Goal: Transaction & Acquisition: Purchase product/service

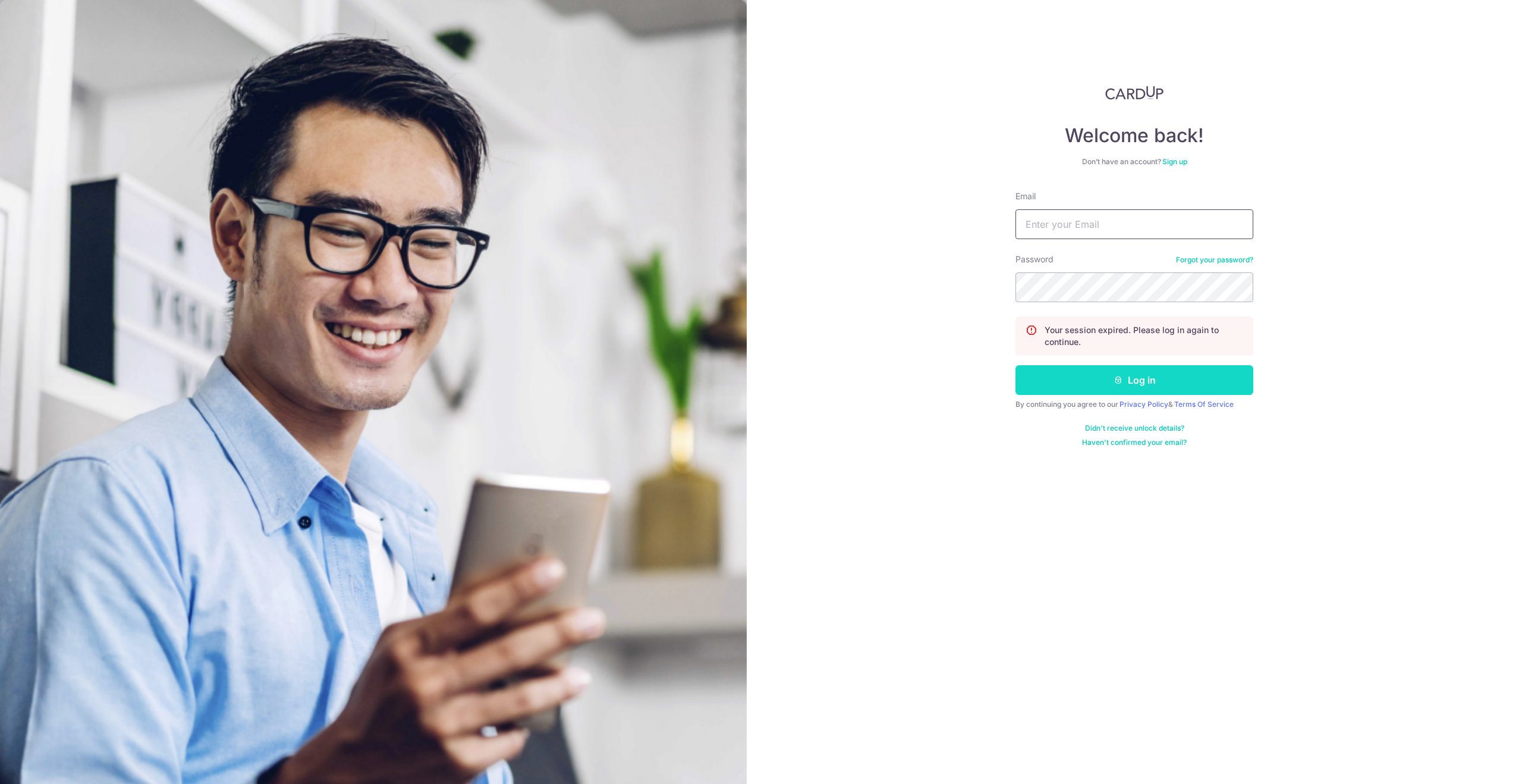
type input "[EMAIL_ADDRESS][DOMAIN_NAME]"
click at [1125, 377] on button "Log in" at bounding box center [1134, 379] width 238 height 30
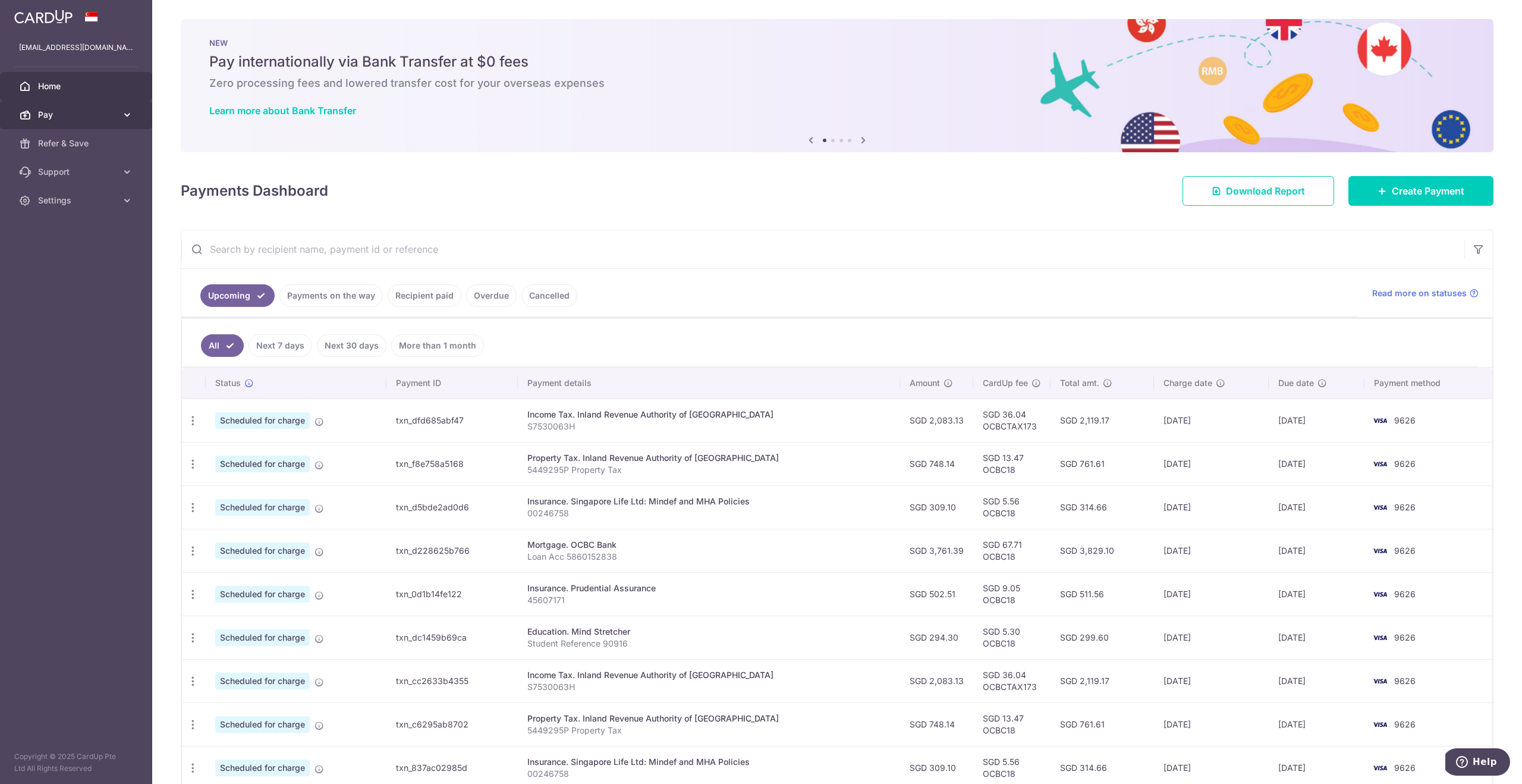
click at [60, 113] on span "Pay" at bounding box center [77, 114] width 78 height 12
click at [68, 146] on span "Payments" at bounding box center [77, 142] width 78 height 12
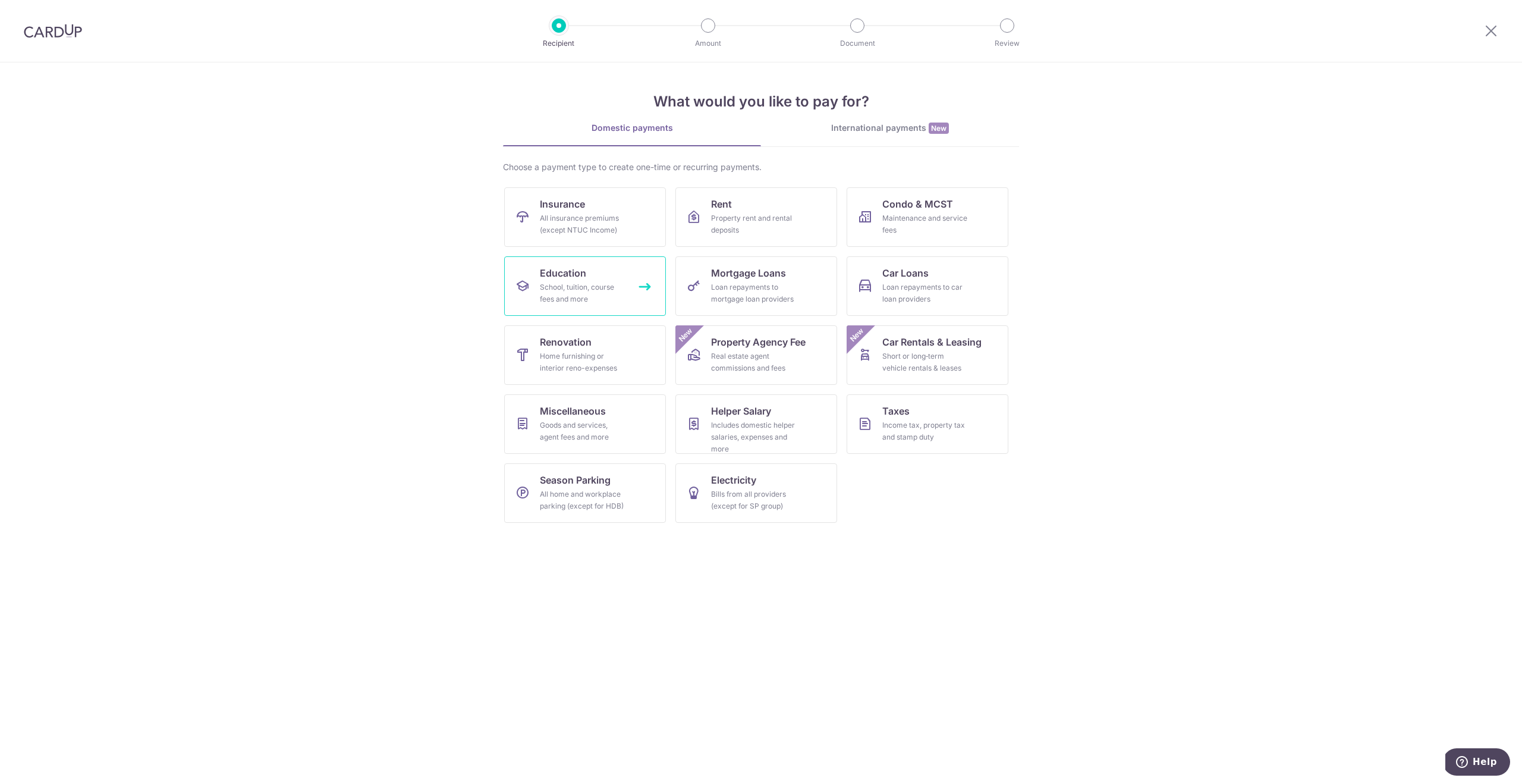
click at [578, 282] on div "School, tuition, course fees and more" at bounding box center [583, 293] width 85 height 24
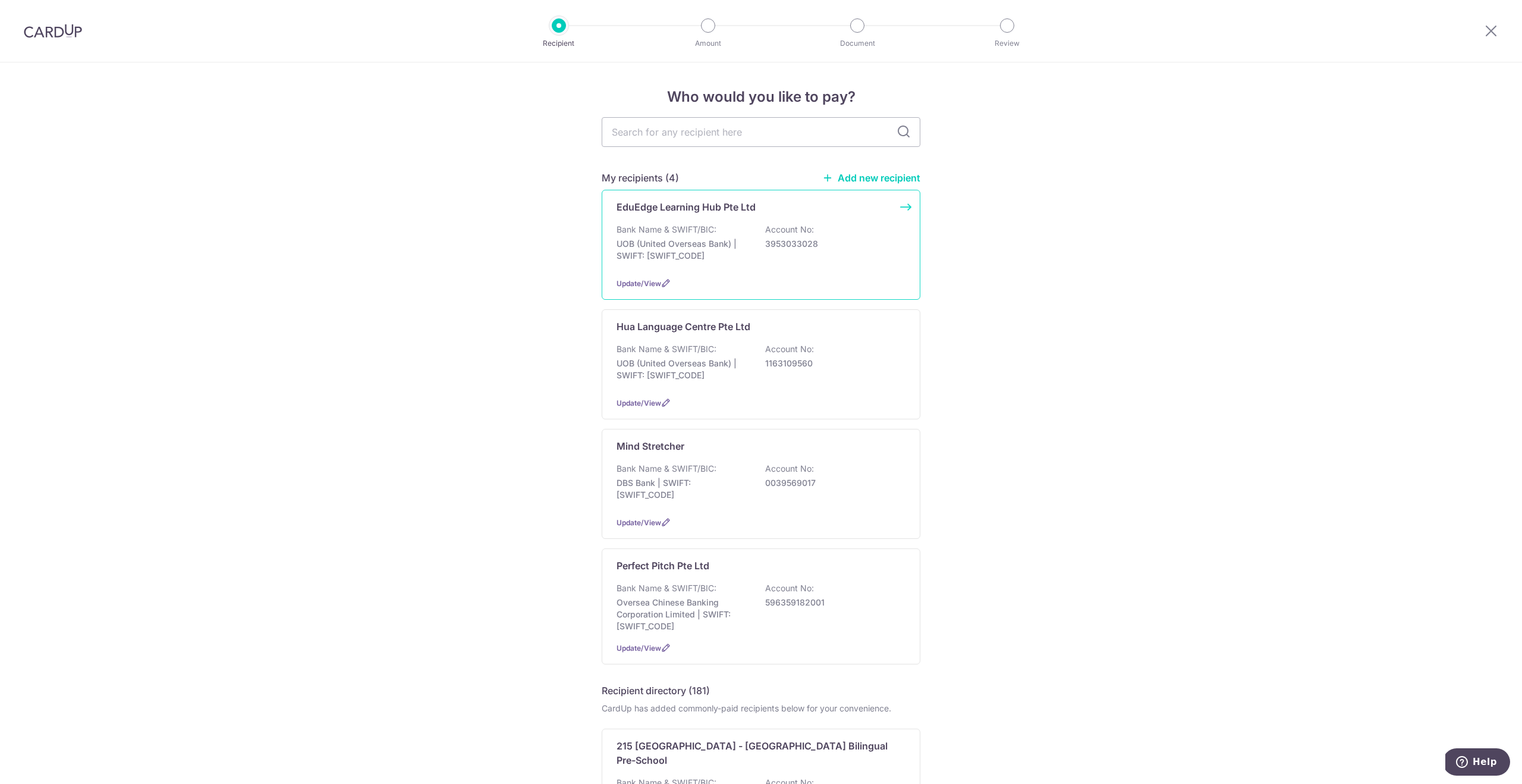
click at [684, 220] on div "EduEdge Learning Hub Pte Ltd Bank Name & SWIFT/BIC: UOB (United Overseas Bank) …" at bounding box center [761, 244] width 319 height 110
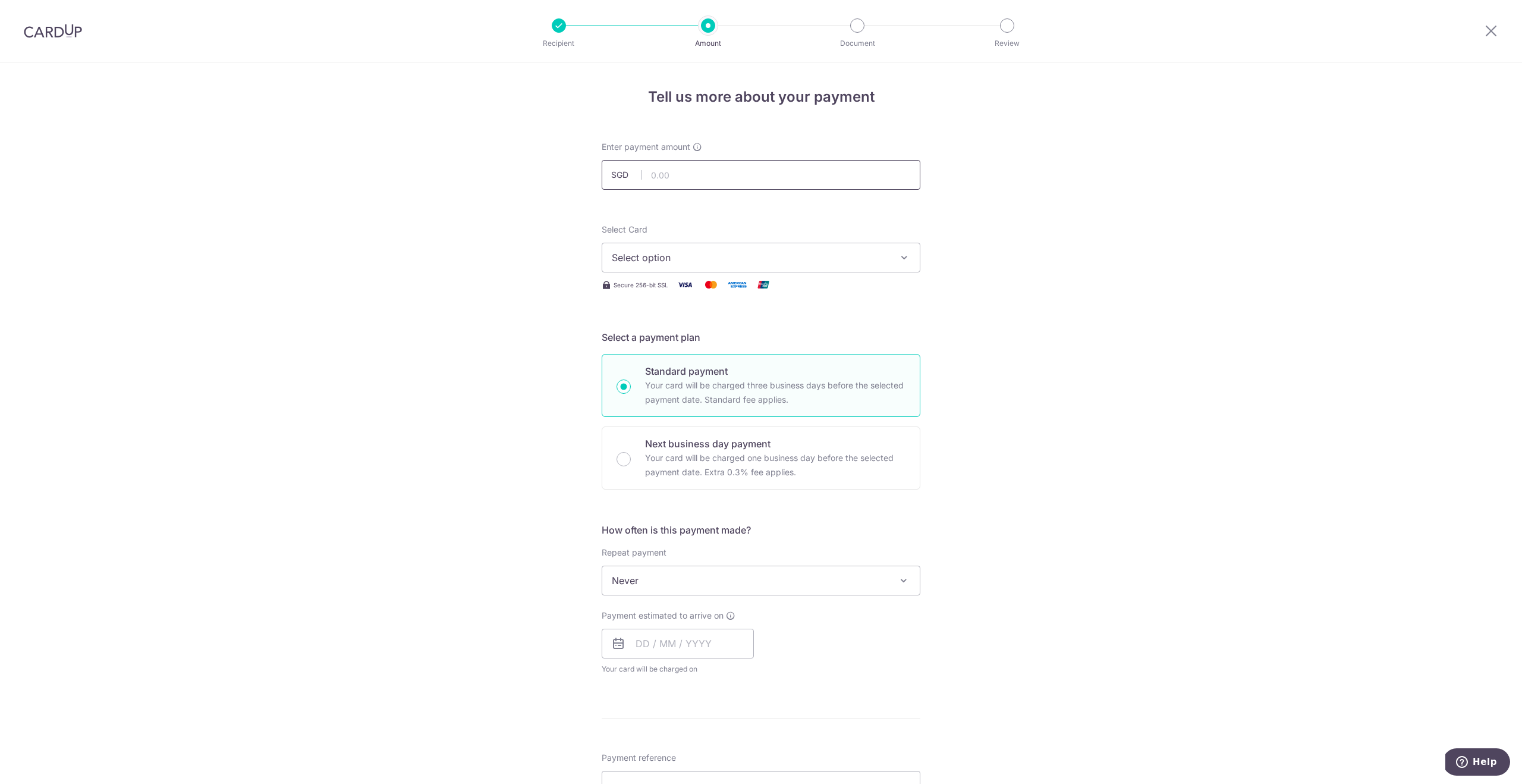
click at [670, 180] on input "text" at bounding box center [761, 174] width 319 height 30
paste input "2,398.00"
type input "2,398.00"
click at [694, 253] on span "Select option" at bounding box center [750, 258] width 277 height 15
click at [684, 376] on span "**** 9626" at bounding box center [663, 371] width 45 height 15
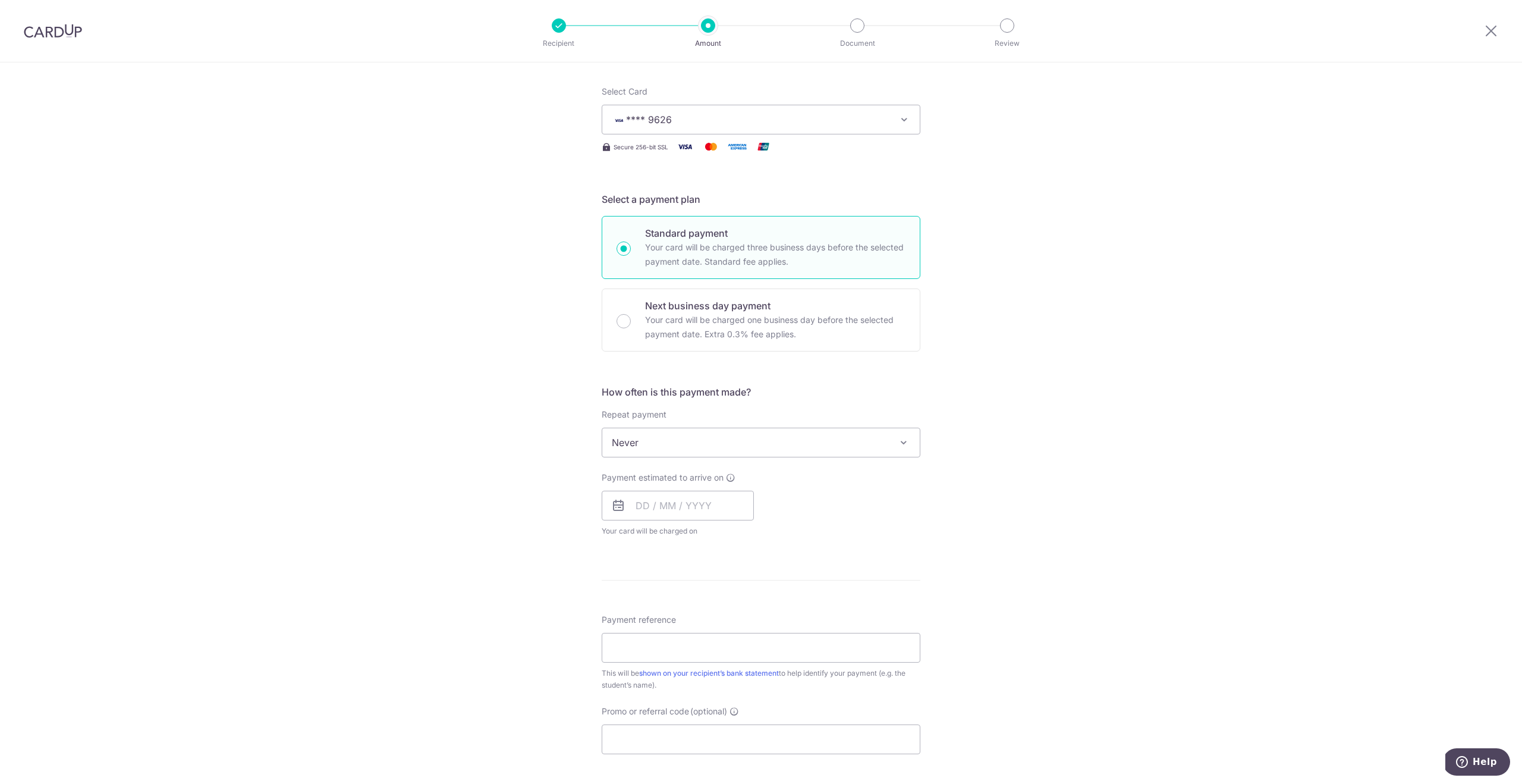
scroll to position [142, 0]
click at [734, 440] on span "Never" at bounding box center [761, 437] width 318 height 28
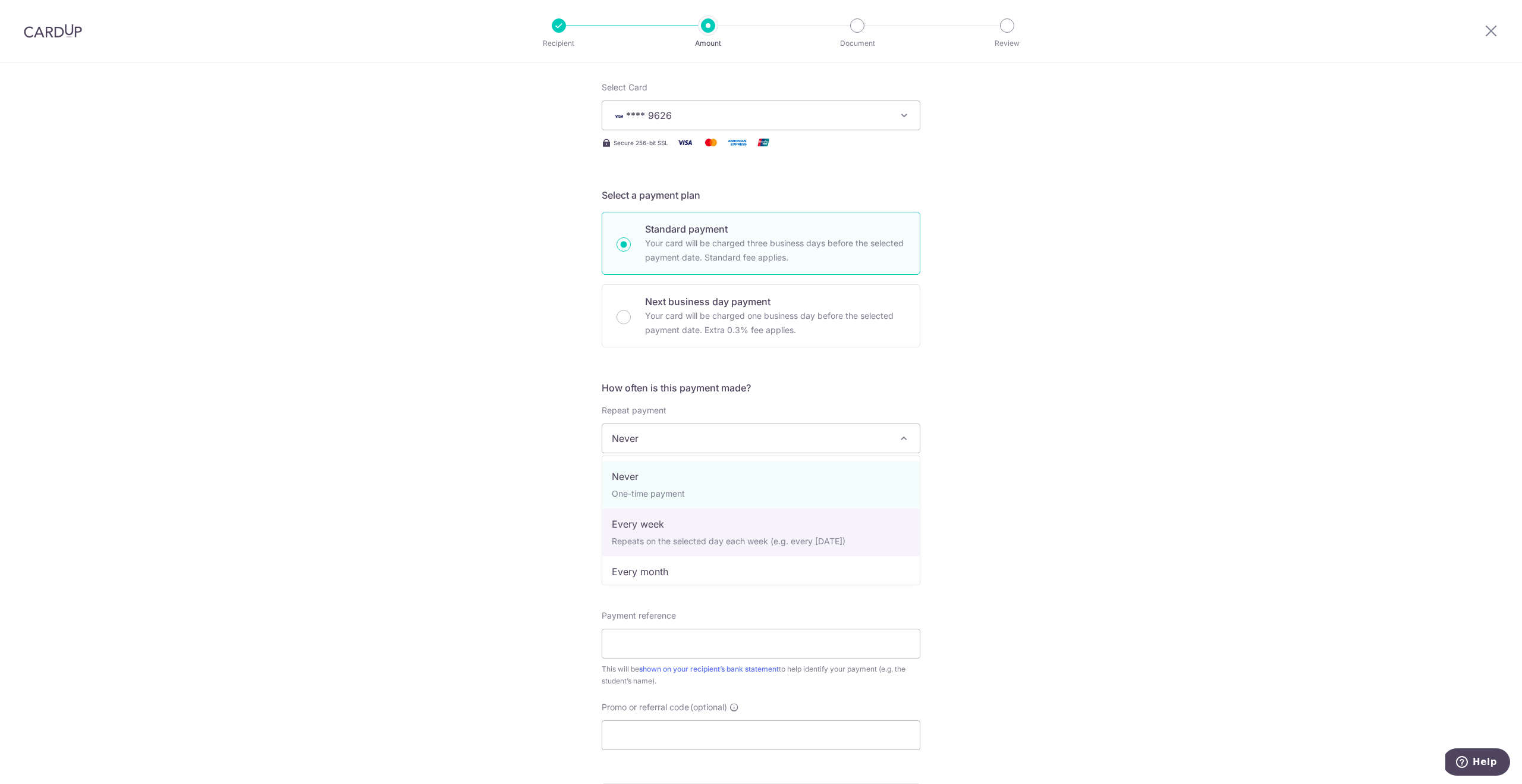
scroll to position [119, 0]
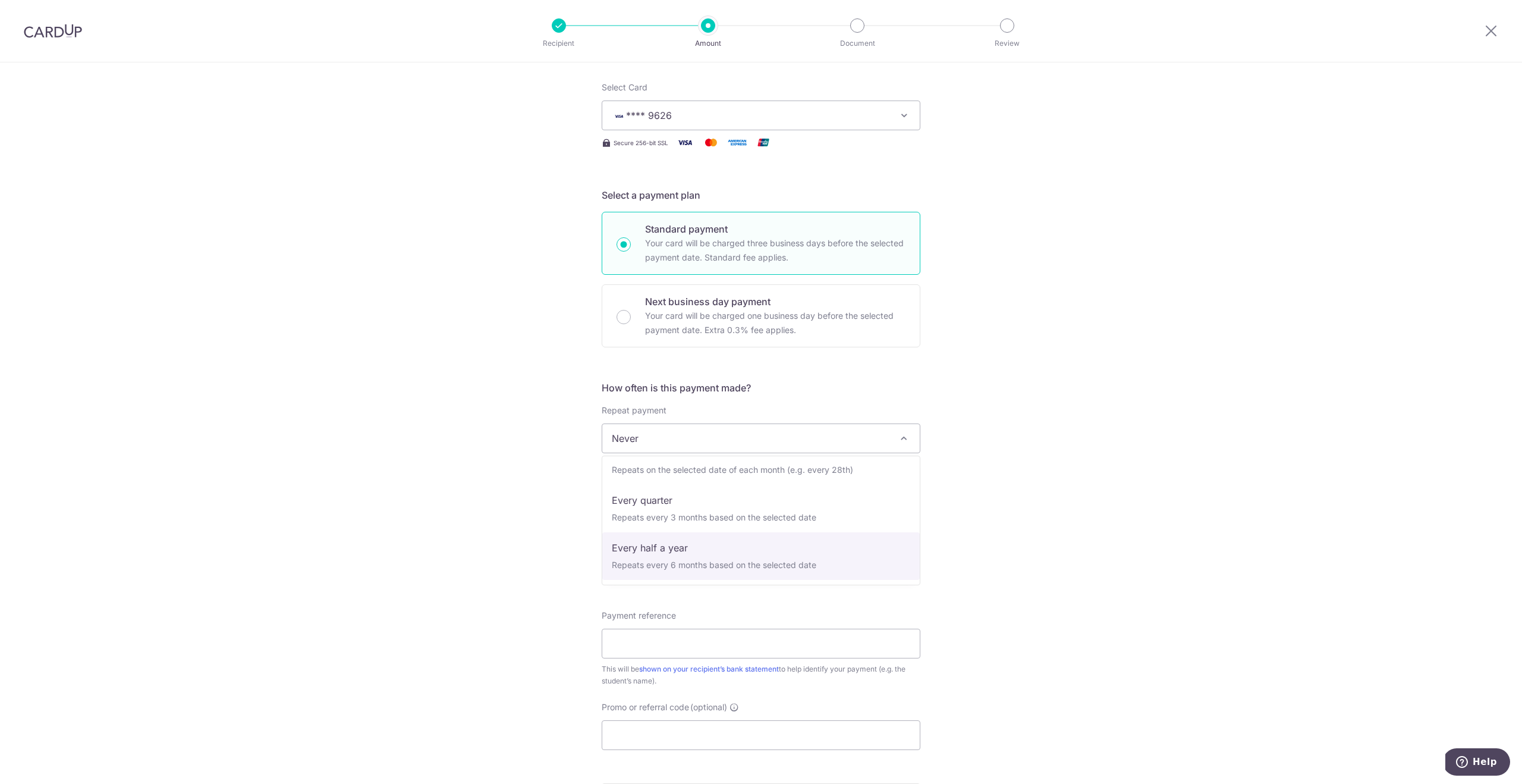
select select "5"
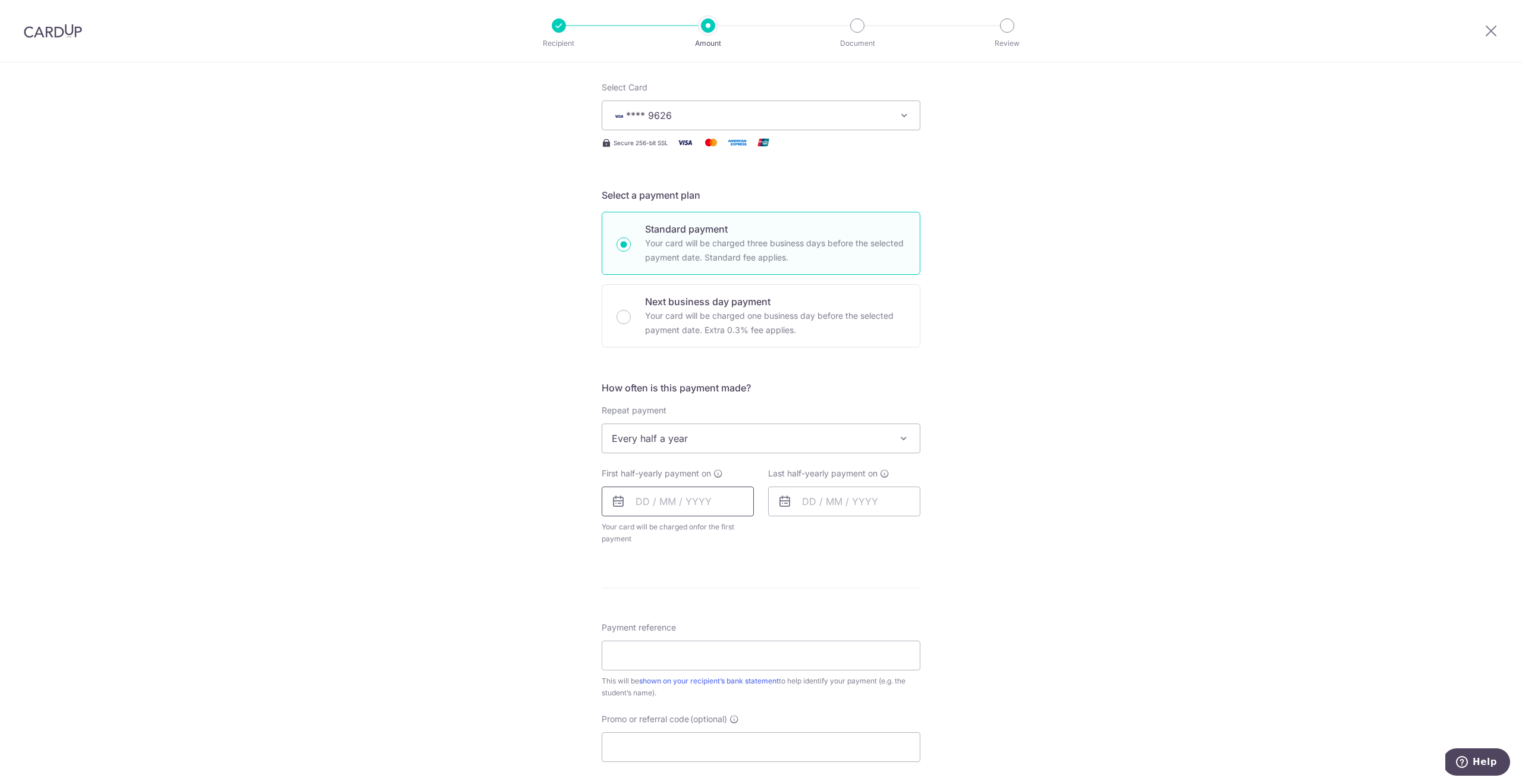
click at [680, 503] on input "text" at bounding box center [678, 501] width 152 height 30
click at [722, 612] on link "11" at bounding box center [721, 609] width 19 height 19
type input "11/09/2025"
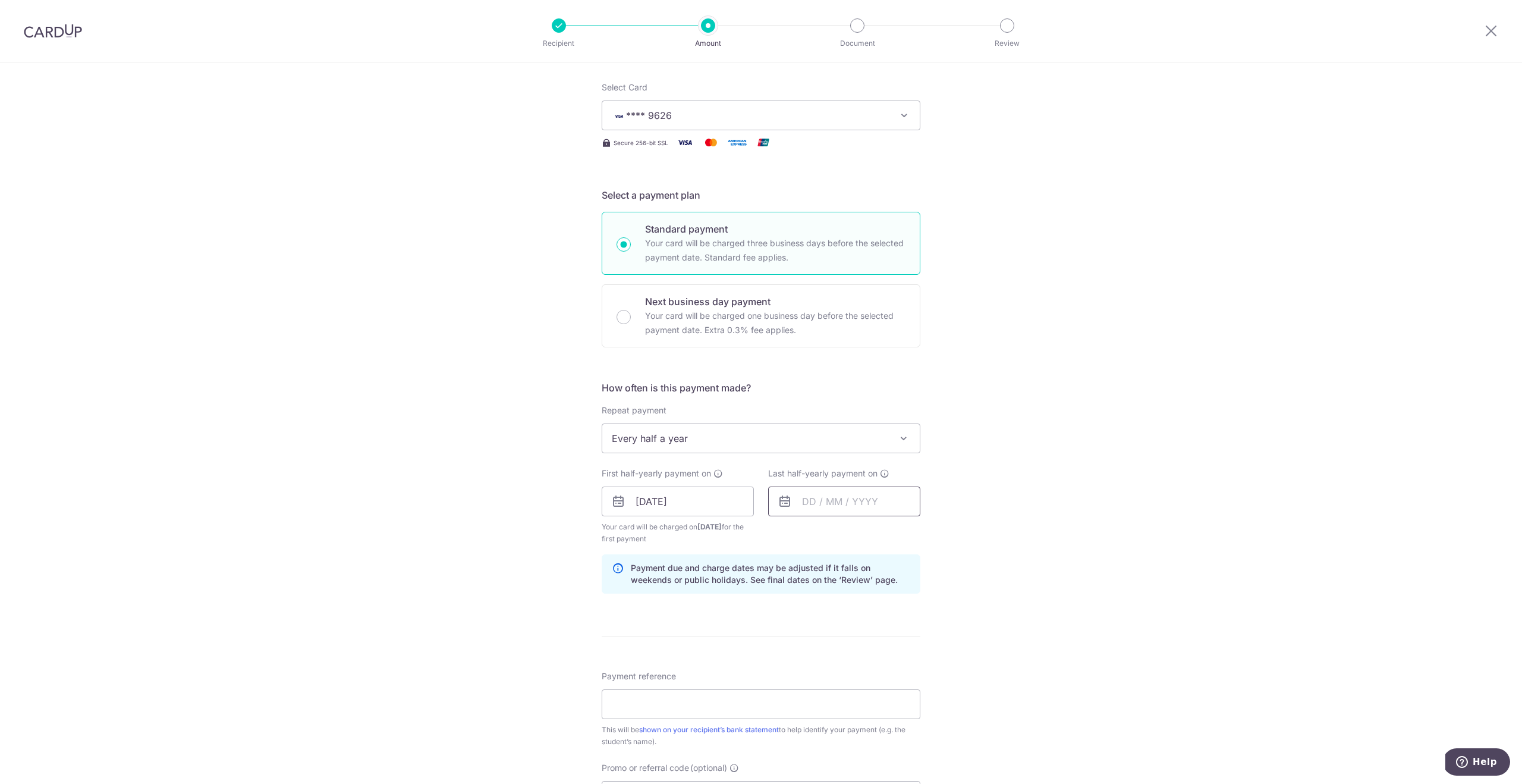
click at [830, 501] on input "text" at bounding box center [845, 501] width 152 height 30
click at [936, 532] on link "Next" at bounding box center [937, 534] width 15 height 15
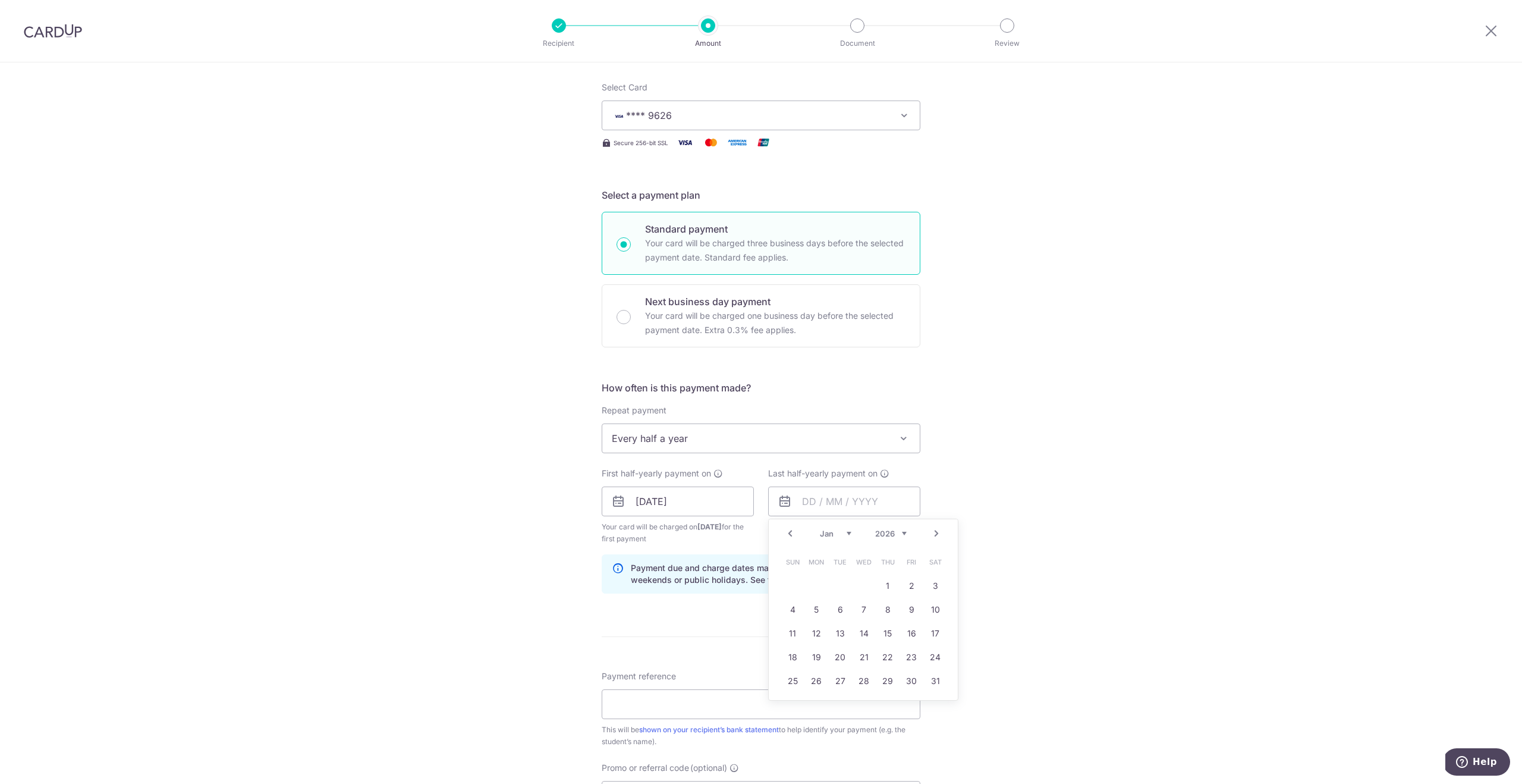
click at [936, 532] on link "Next" at bounding box center [937, 534] width 15 height 15
click at [787, 535] on link "Prev" at bounding box center [790, 534] width 15 height 15
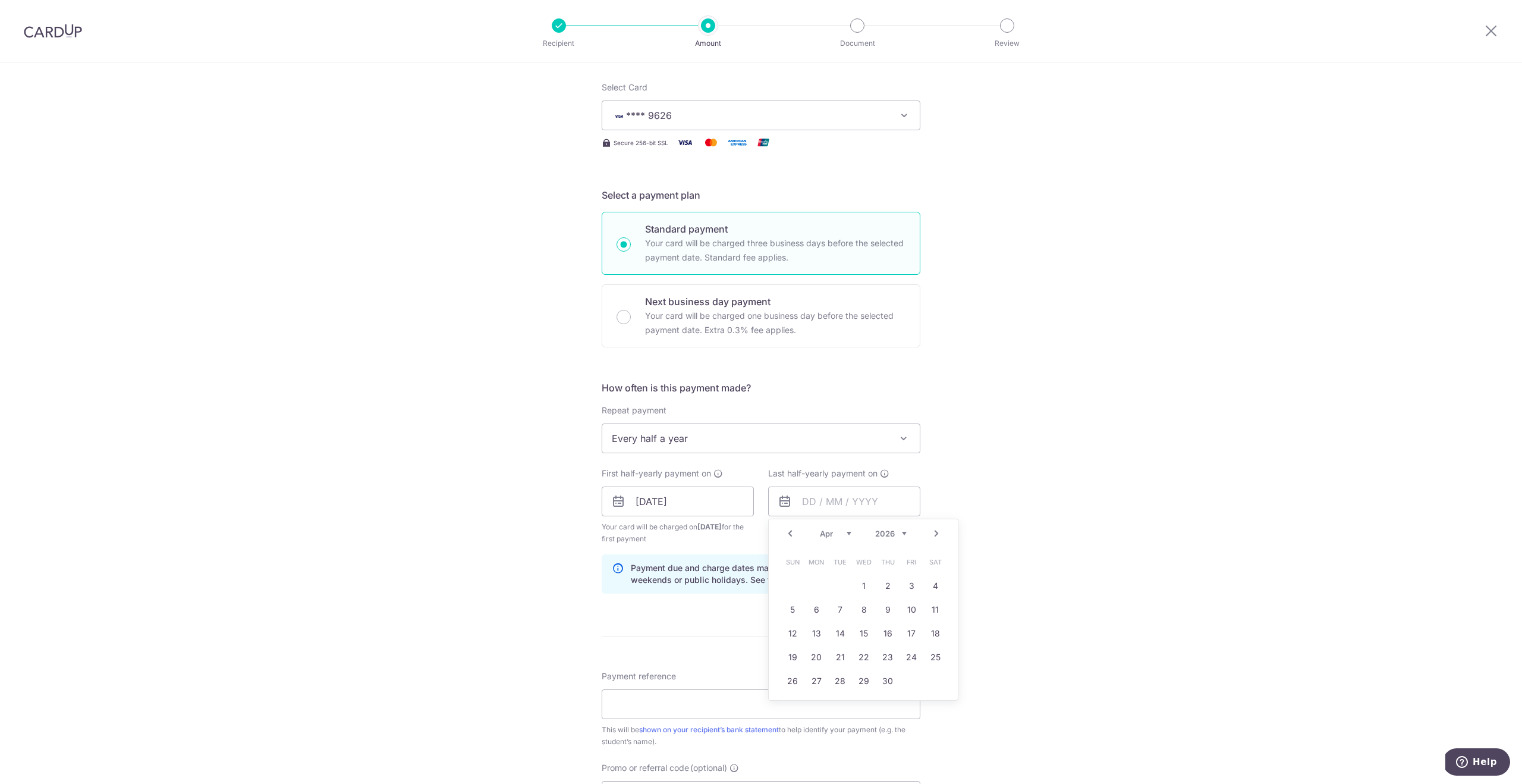
click at [787, 535] on link "Prev" at bounding box center [790, 534] width 15 height 15
click at [842, 687] on link "31" at bounding box center [840, 681] width 19 height 19
type input "31/03/2026"
click at [1015, 579] on div "Tell us more about your payment Enter payment amount SGD 2,398.00 2398.00 Selec…" at bounding box center [761, 488] width 1522 height 1136
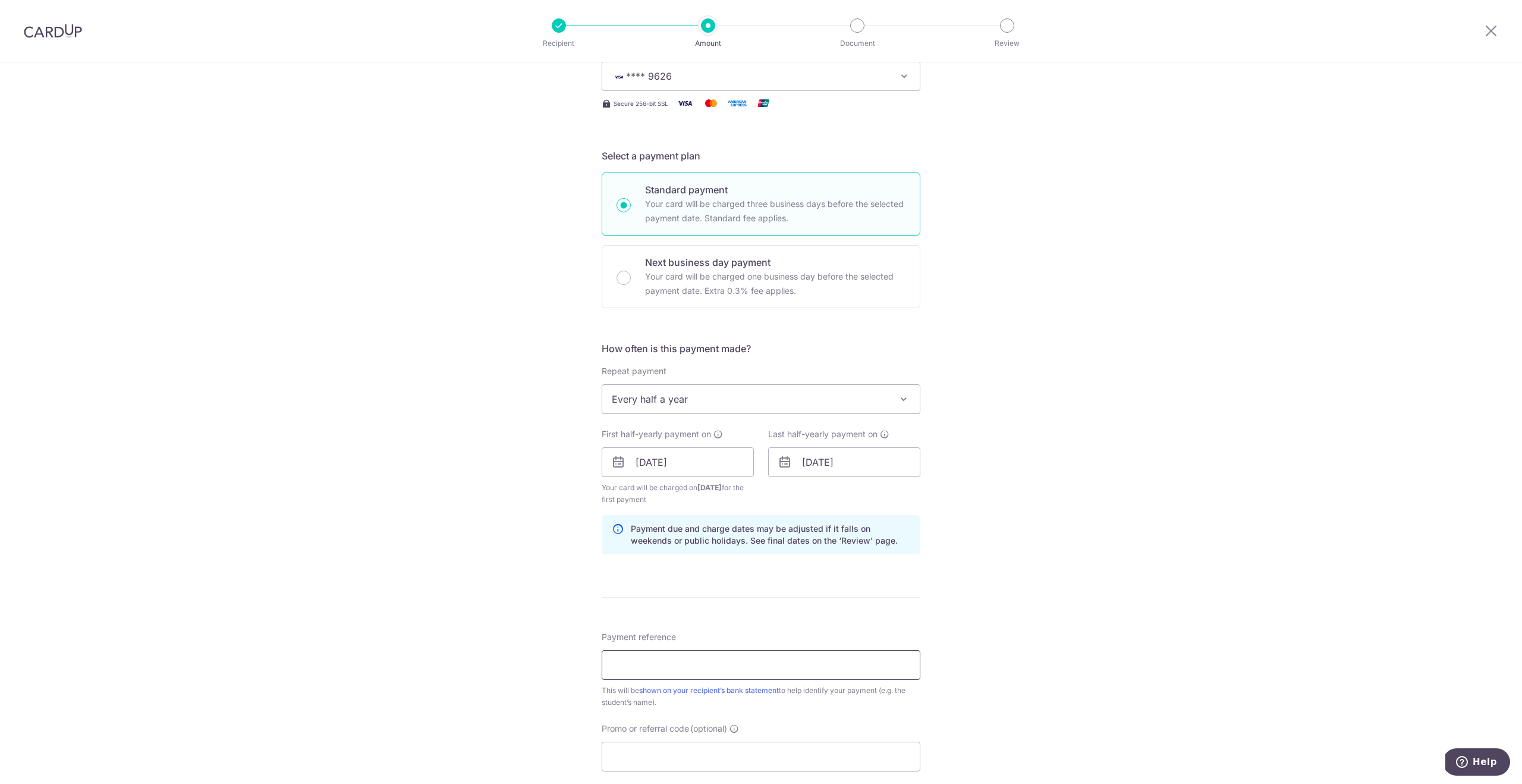
click at [659, 663] on input "Payment reference" at bounding box center [761, 664] width 319 height 30
type input "ocbc18"
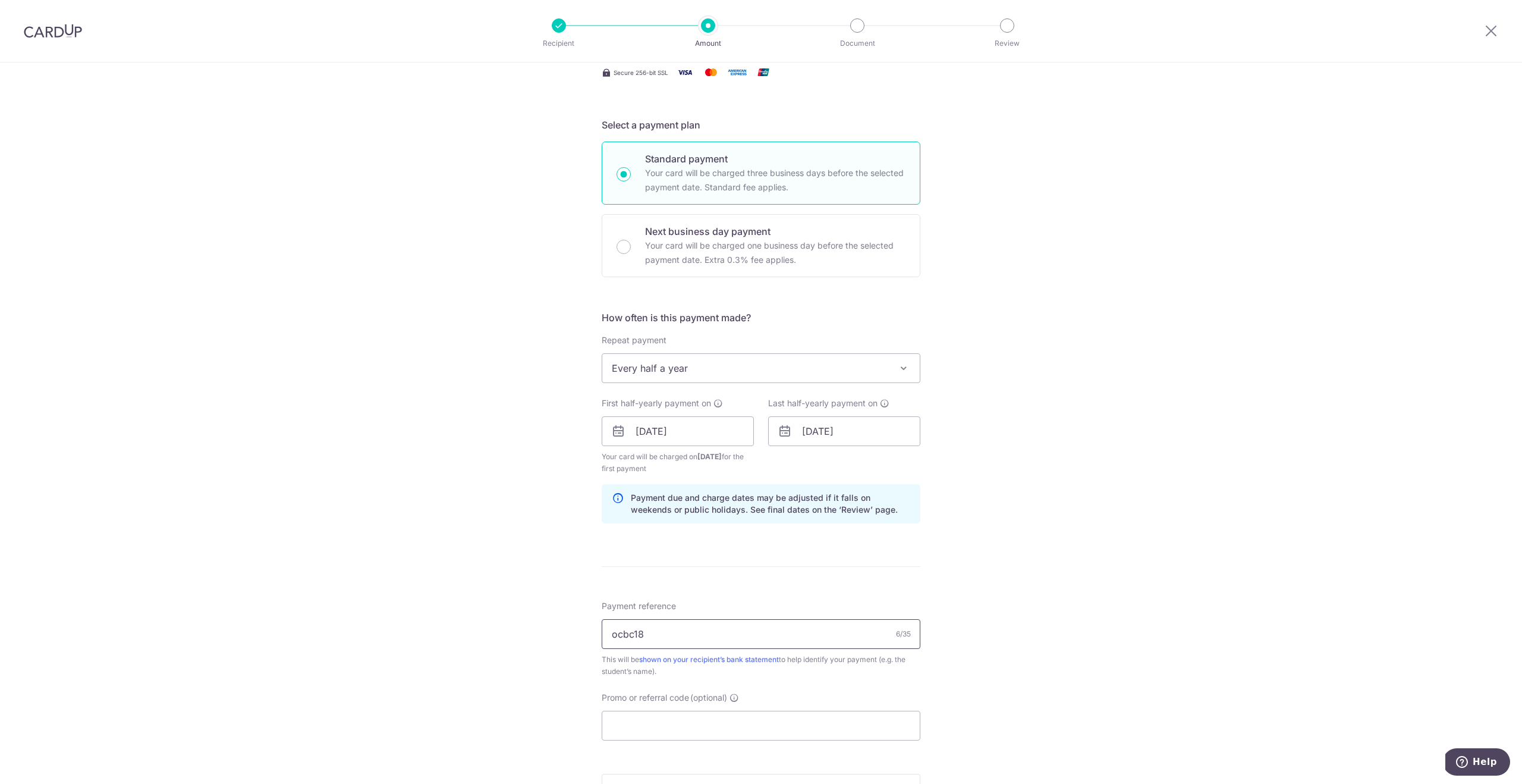
scroll to position [214, 0]
drag, startPoint x: 653, startPoint y: 632, endPoint x: 588, endPoint y: 632, distance: 65.0
click at [588, 632] on div "Tell us more about your payment Enter payment amount SGD 2,398.00 2398.00 Selec…" at bounding box center [761, 416] width 1522 height 1136
click at [633, 723] on input "Promo or referral code (optional)" at bounding box center [761, 723] width 319 height 30
paste input "ocbc18"
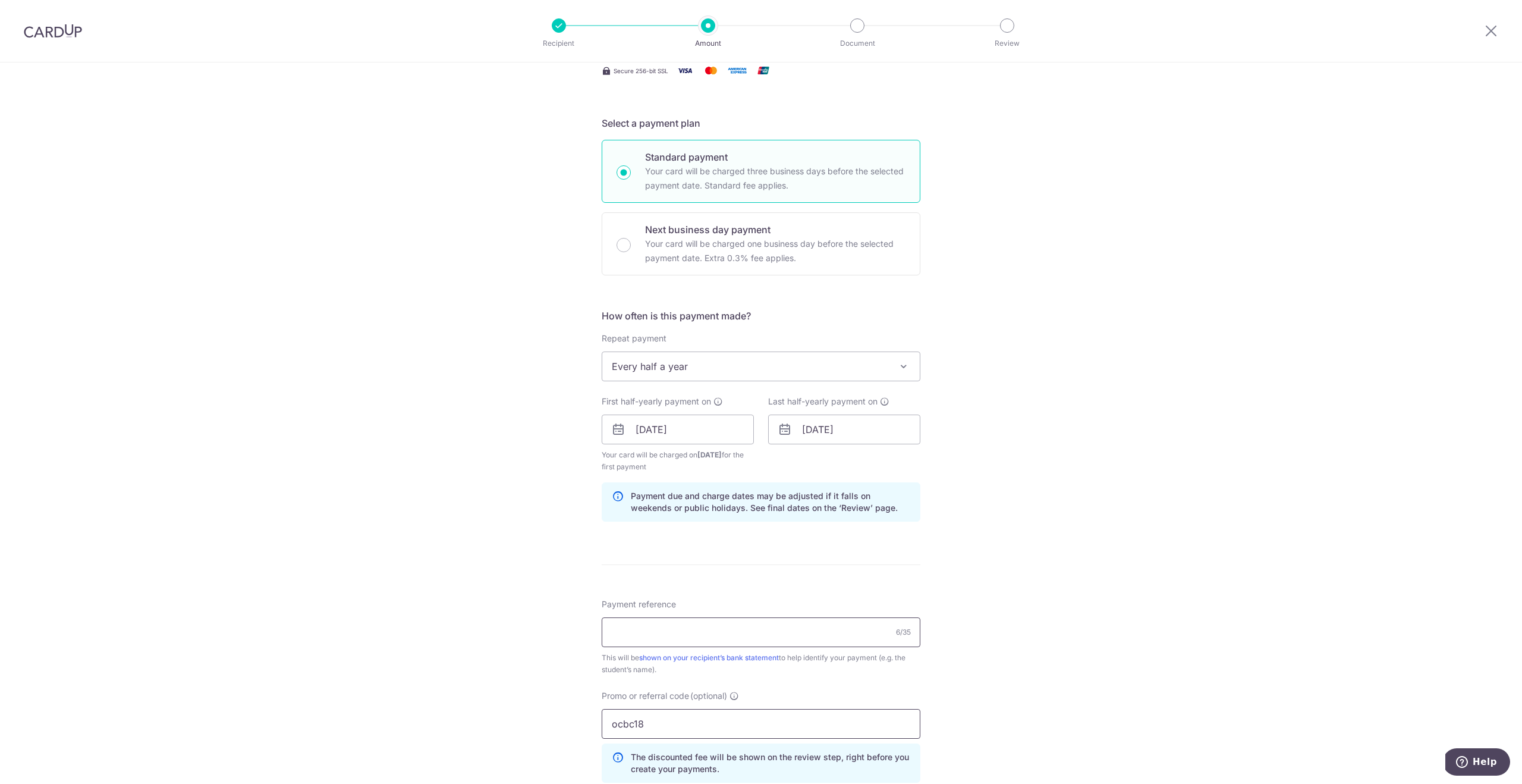
type input "ocbc18"
click at [726, 641] on input "Payment reference" at bounding box center [761, 632] width 319 height 30
type input "Claris Lim Xinrui S2-3"
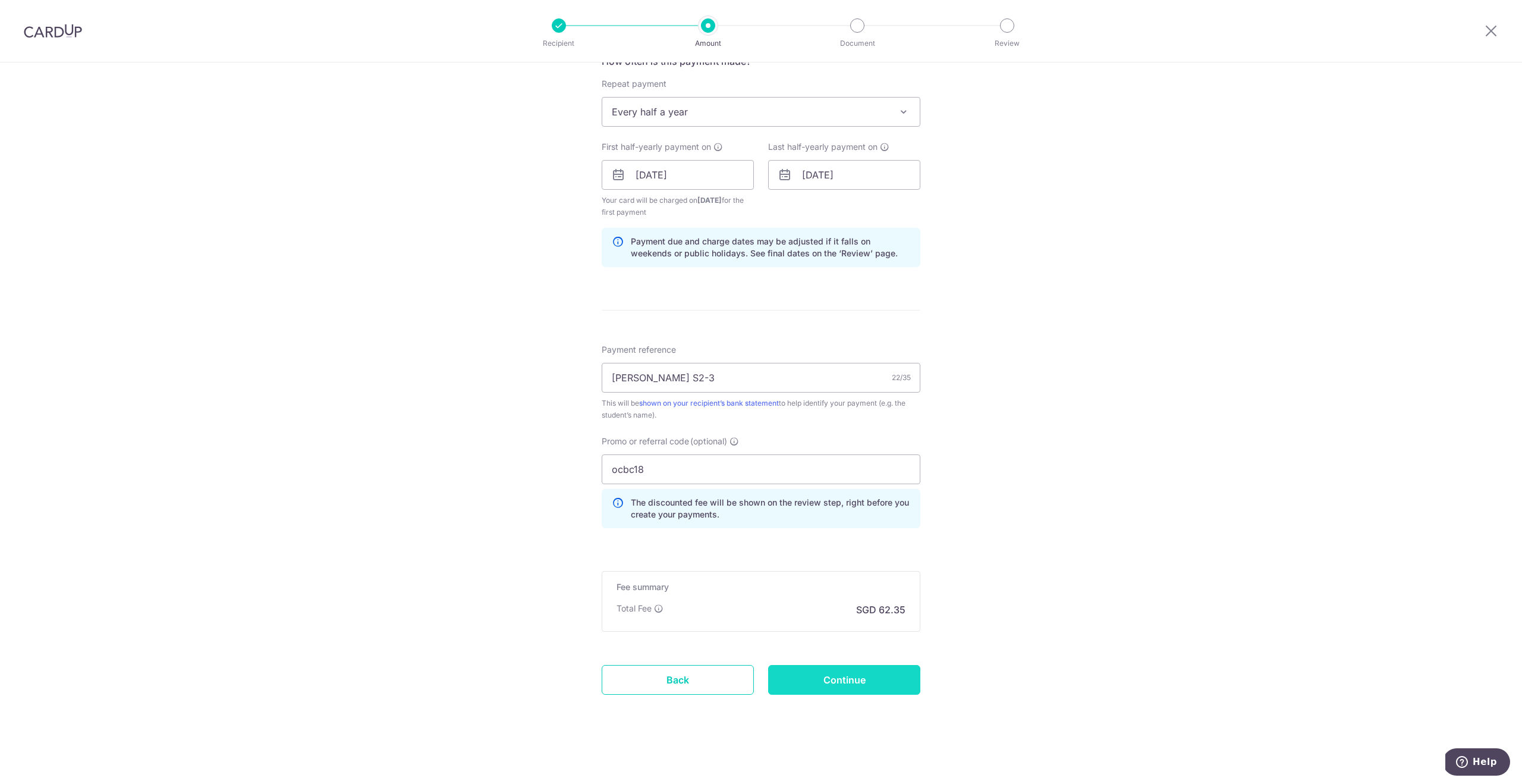
click at [875, 681] on input "Continue" at bounding box center [845, 680] width 152 height 30
type input "Create Schedule"
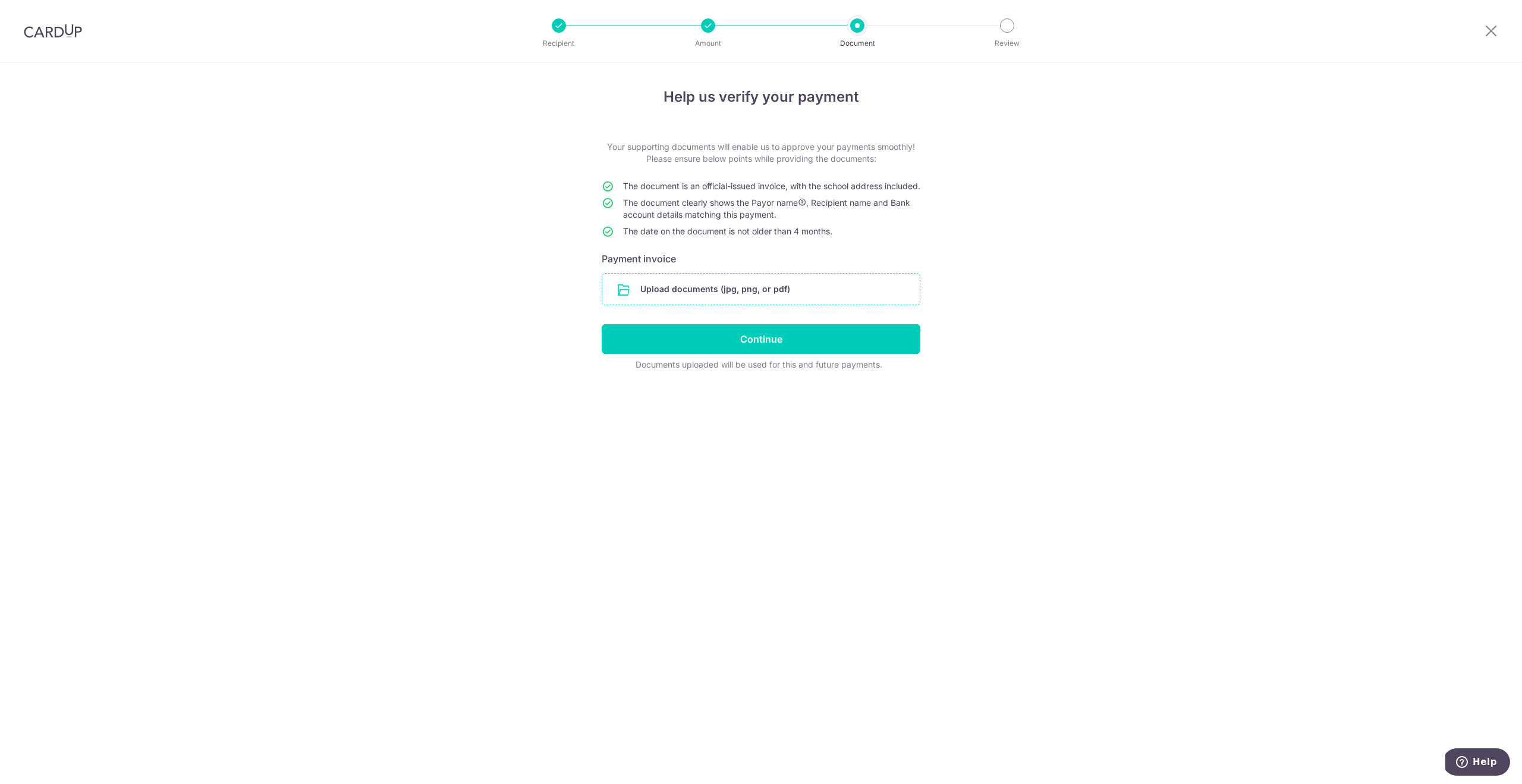
click at [774, 298] on input "file" at bounding box center [761, 289] width 318 height 31
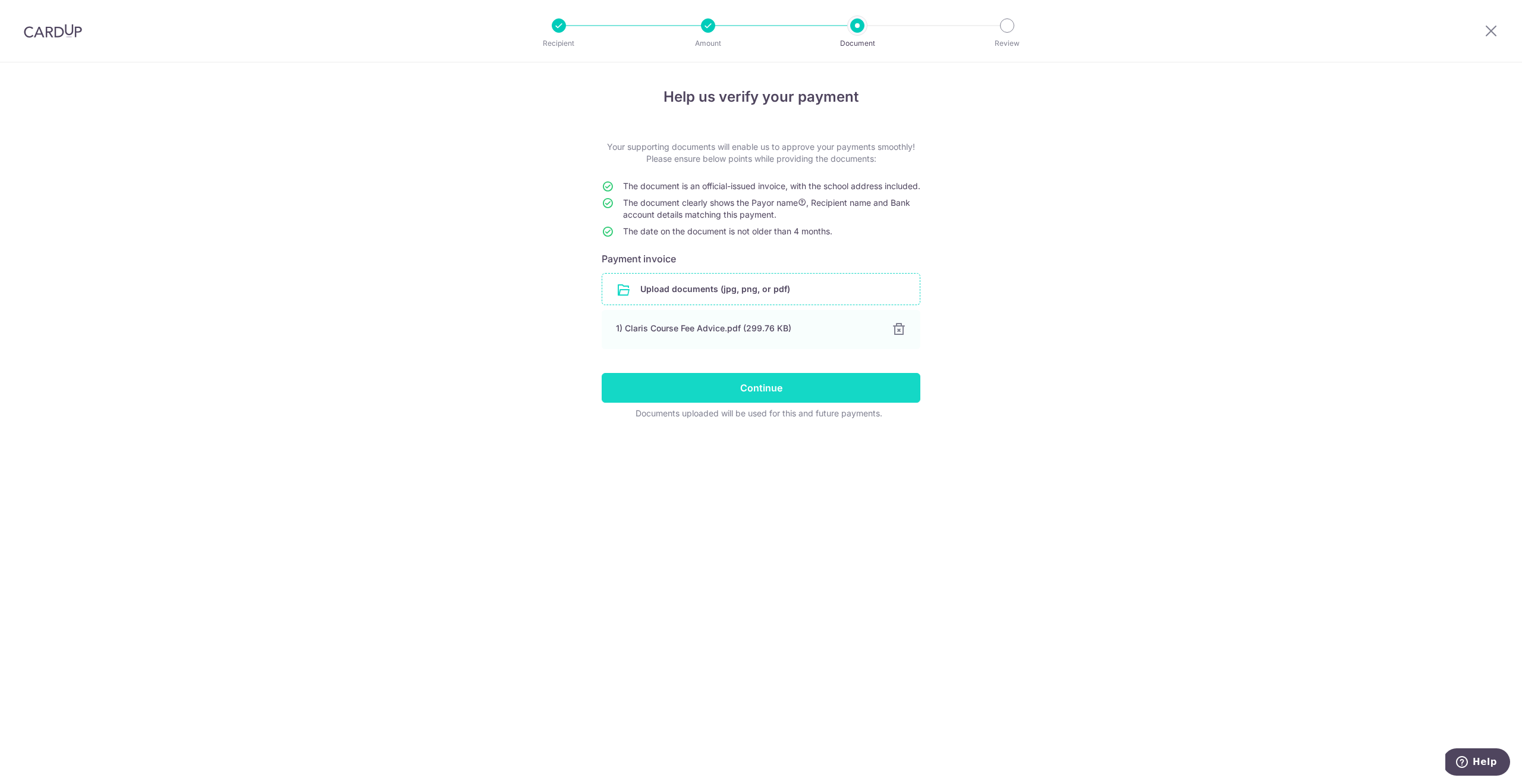
click at [767, 400] on input "Continue" at bounding box center [761, 387] width 319 height 30
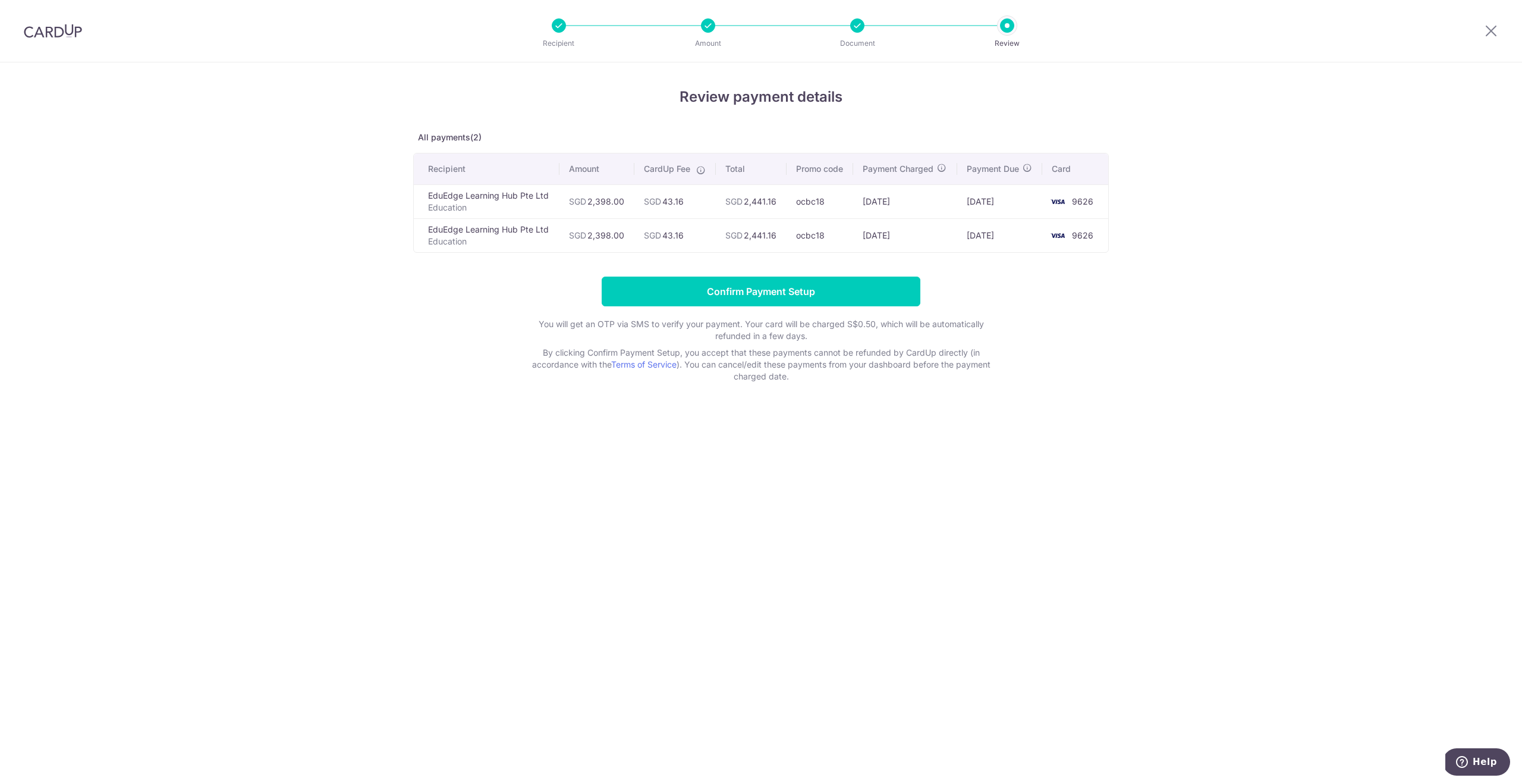
drag, startPoint x: 777, startPoint y: 200, endPoint x: 762, endPoint y: 200, distance: 15.0
click at [762, 200] on td "SGD 2,441.16" at bounding box center [751, 201] width 71 height 34
drag, startPoint x: 623, startPoint y: 200, endPoint x: 590, endPoint y: 200, distance: 33.0
click at [589, 200] on td "SGD 2,398.00" at bounding box center [597, 201] width 75 height 34
copy td "2,398.00"
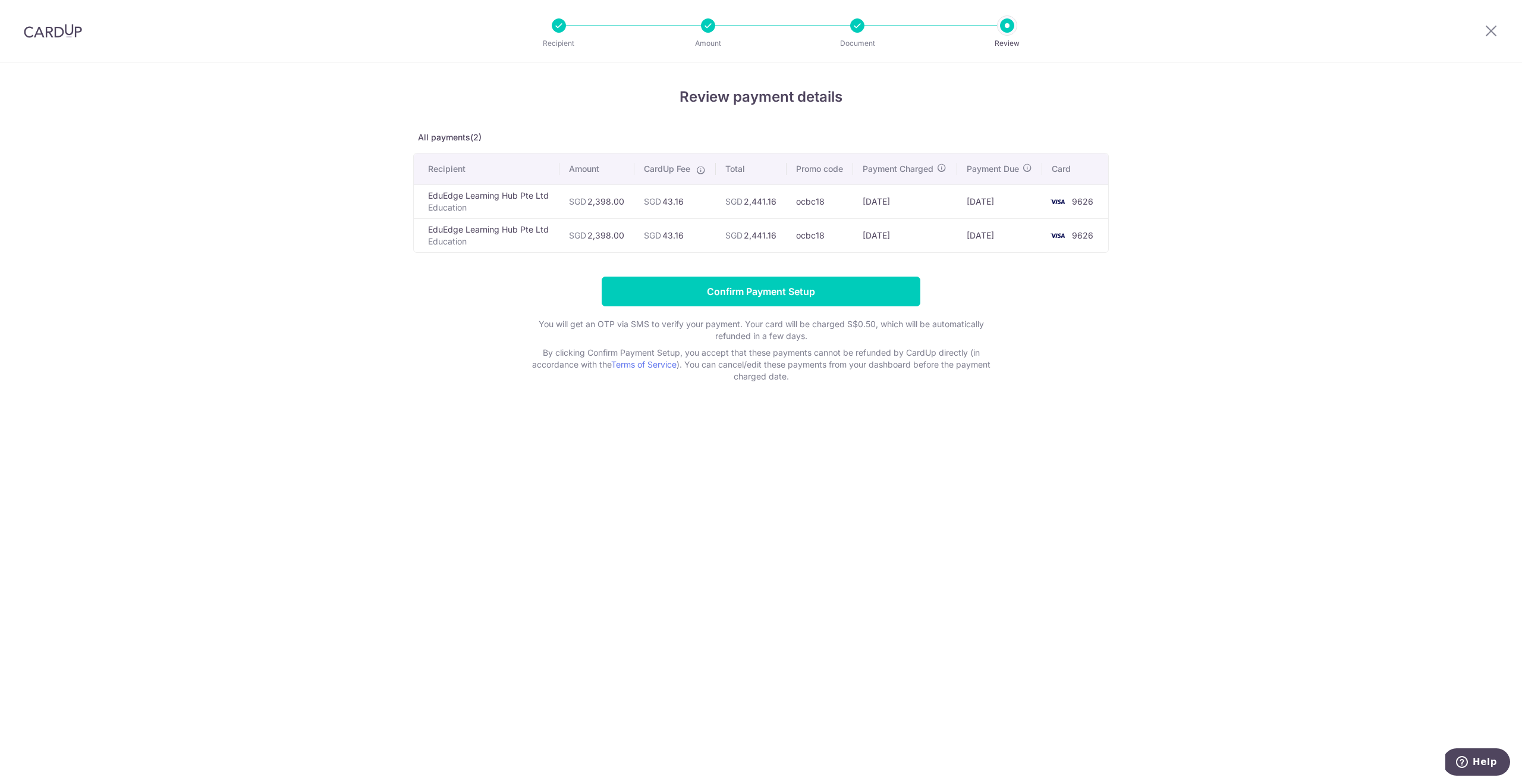
click at [673, 201] on td "SGD 43.16" at bounding box center [675, 201] width 82 height 34
click at [673, 201] on td "SGD 43.16" at bounding box center [675, 201] width 82 height 34
copy td "43.16"
click at [726, 296] on input "Confirm Payment Setup" at bounding box center [761, 291] width 319 height 30
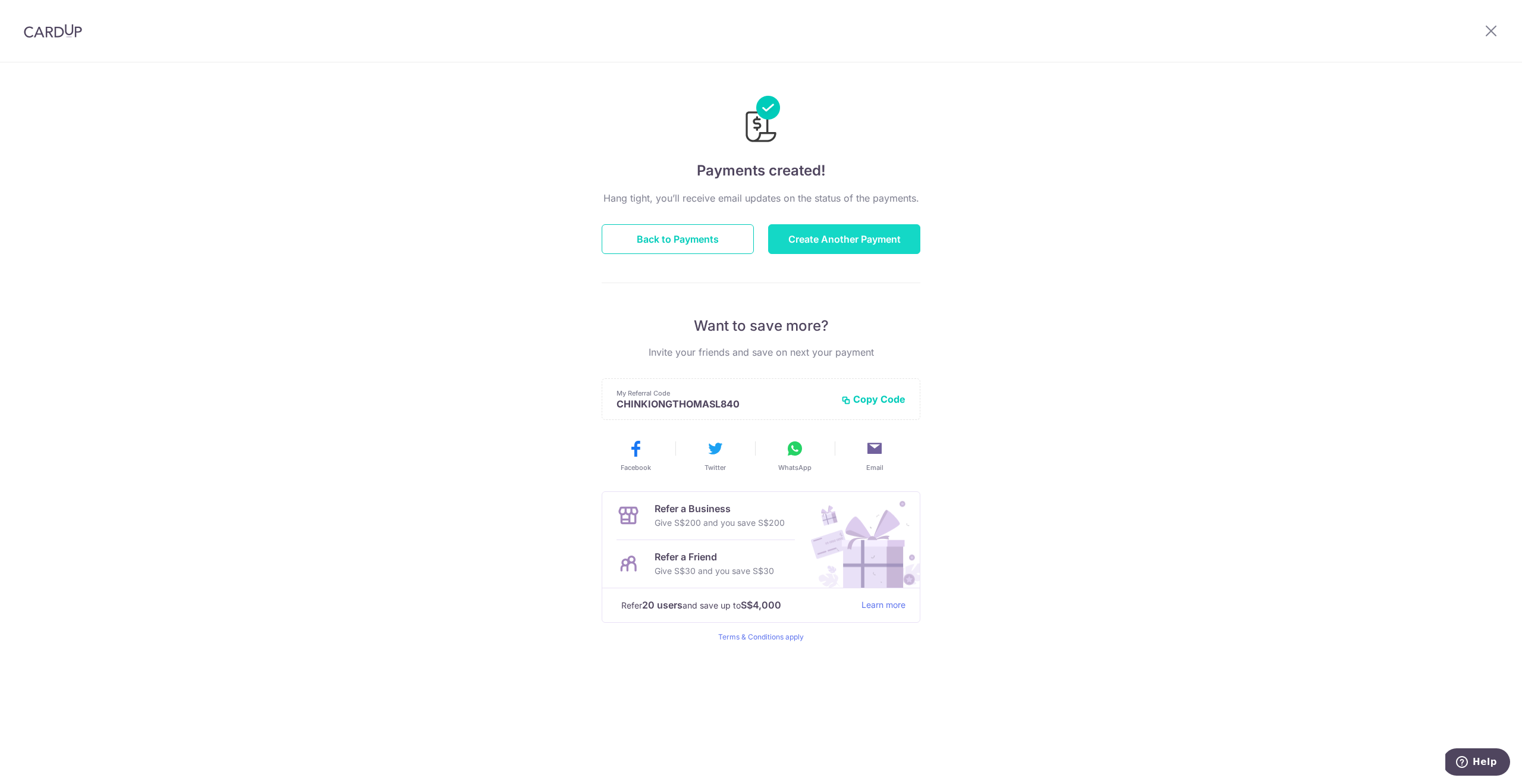
click at [834, 240] on button "Create Another Payment" at bounding box center [845, 239] width 152 height 30
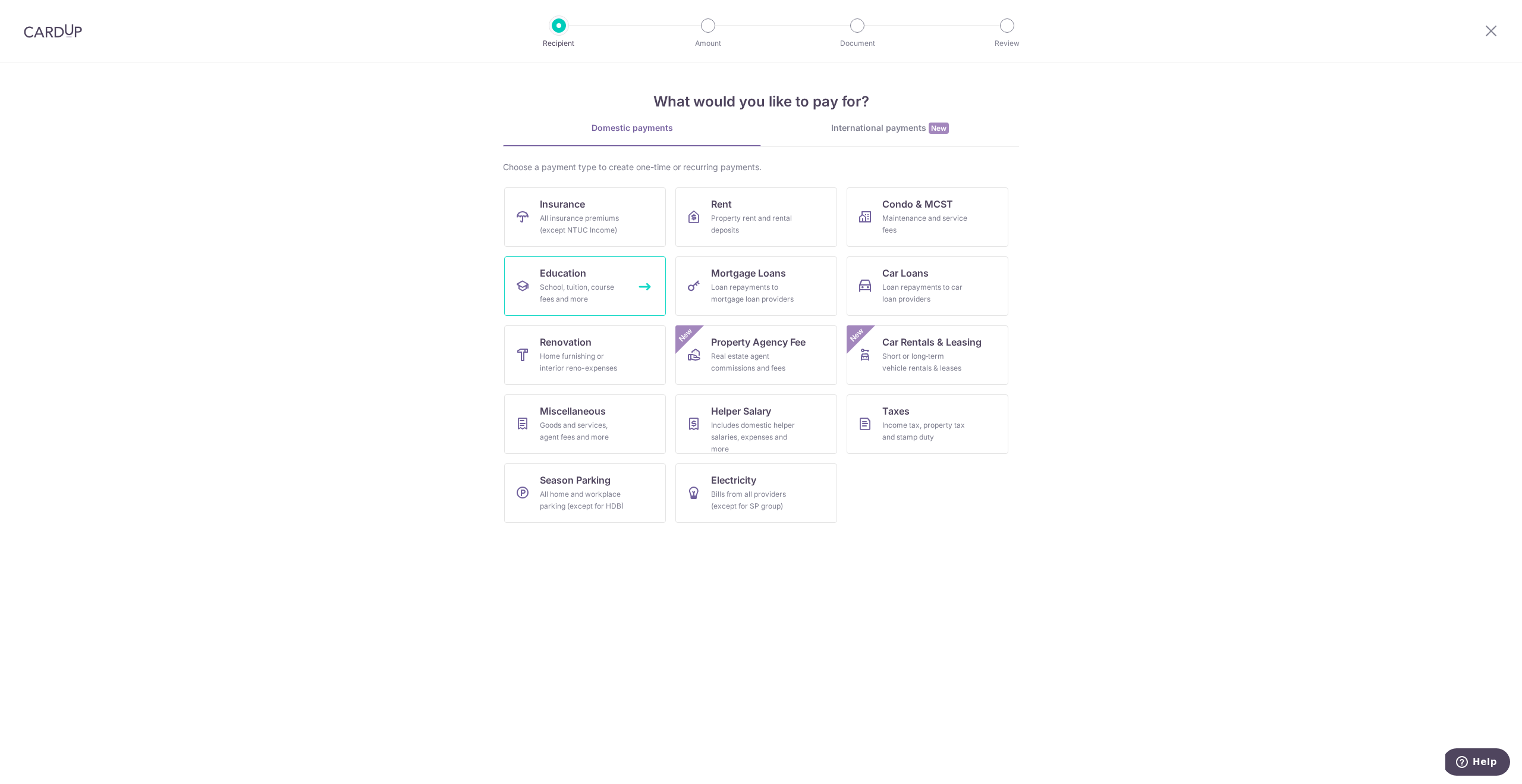
click at [564, 277] on span "Education" at bounding box center [563, 273] width 46 height 15
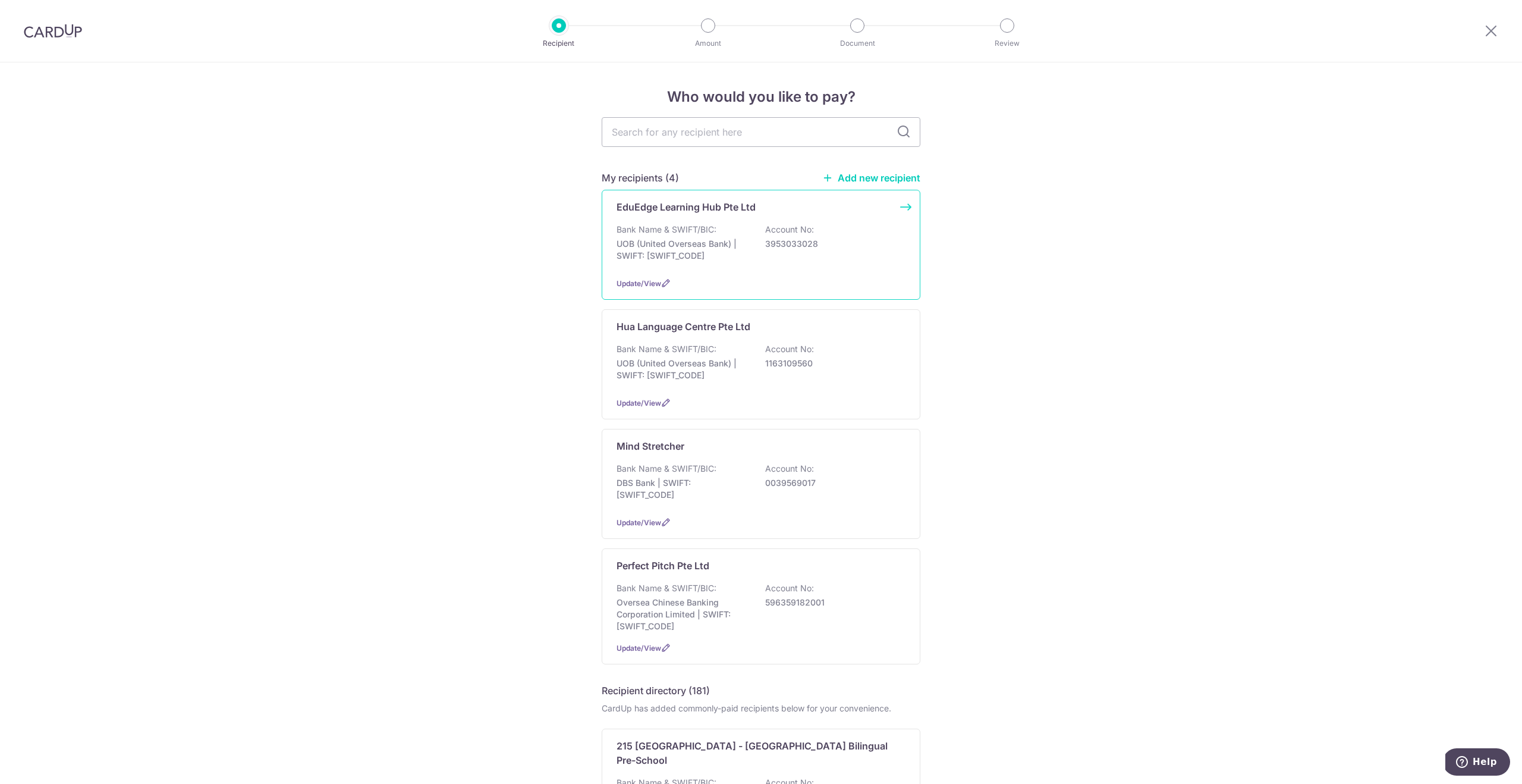
click at [660, 246] on p "UOB (United Overseas Bank) | SWIFT: [SWIFT_CODE]" at bounding box center [683, 250] width 133 height 24
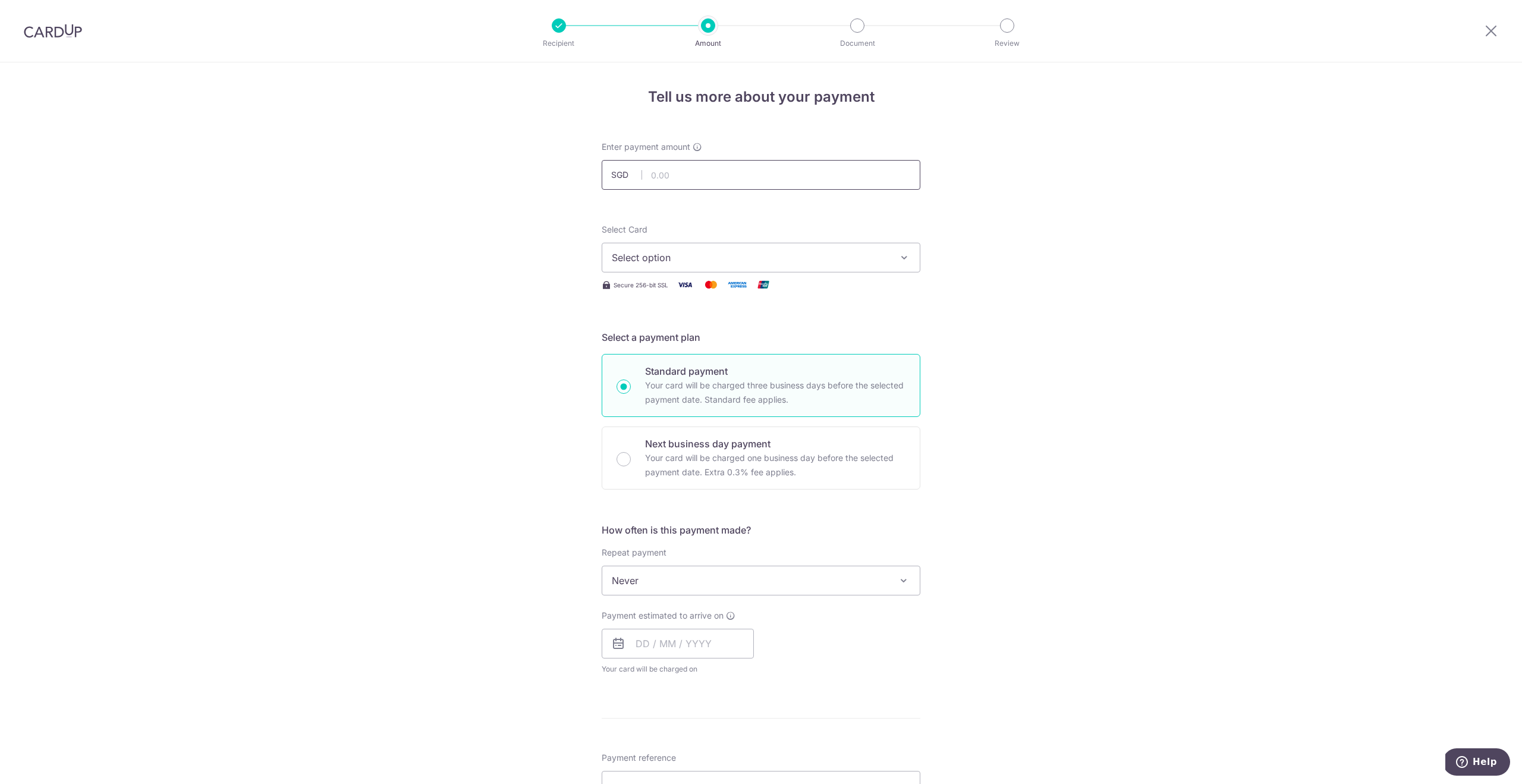
click at [689, 181] on input "text" at bounding box center [761, 174] width 319 height 30
click at [661, 177] on input "text" at bounding box center [761, 174] width 319 height 30
paste input "1,907.50"
type input "1,907.50"
click at [705, 260] on span "Select option" at bounding box center [750, 258] width 277 height 15
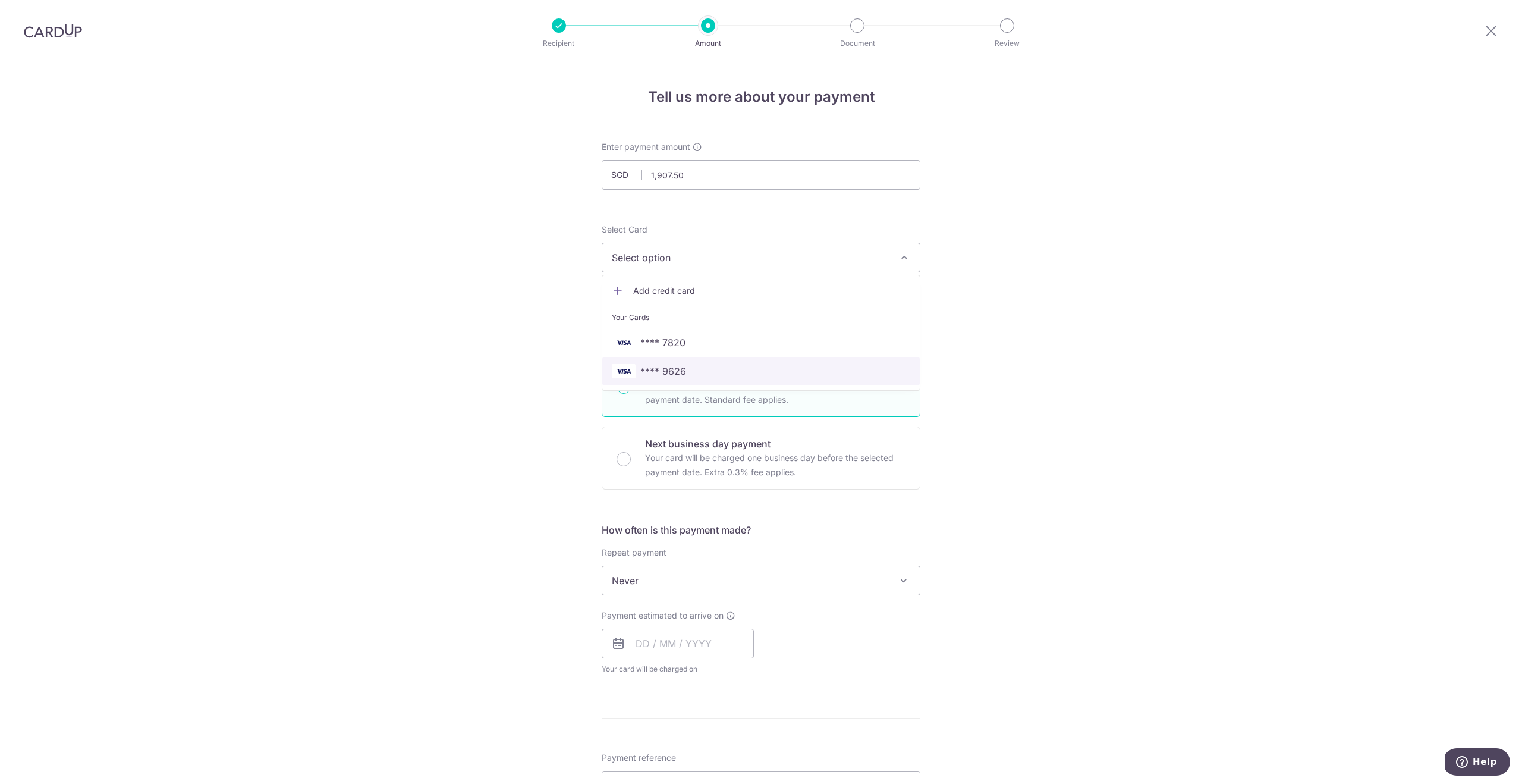
click at [692, 367] on span "**** 9626" at bounding box center [761, 371] width 299 height 15
click at [1124, 376] on div "Tell us more about your payment Enter payment amount SGD 1,907.50 1907.50 Selec…" at bounding box center [761, 600] width 1522 height 1075
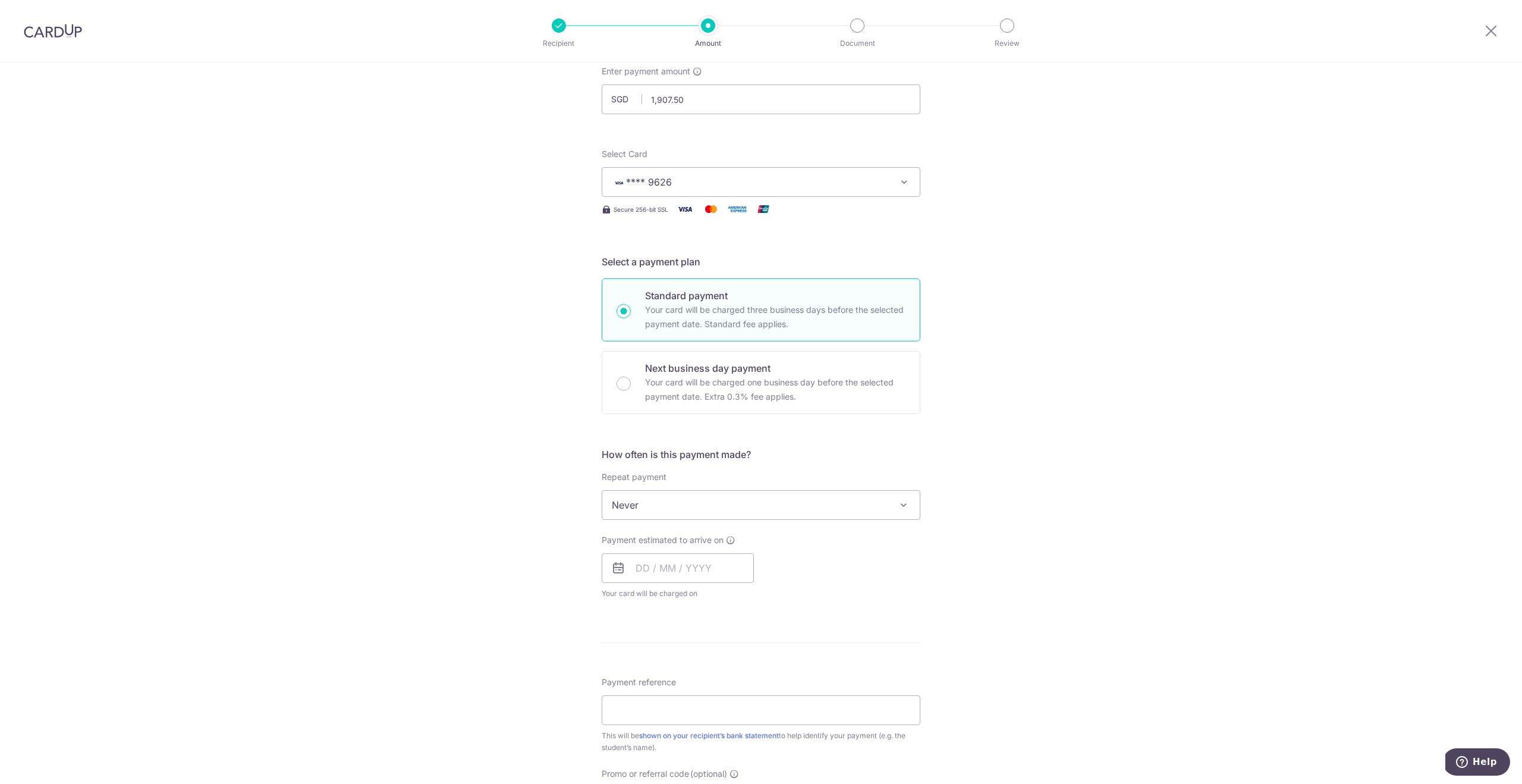
scroll to position [89, 0]
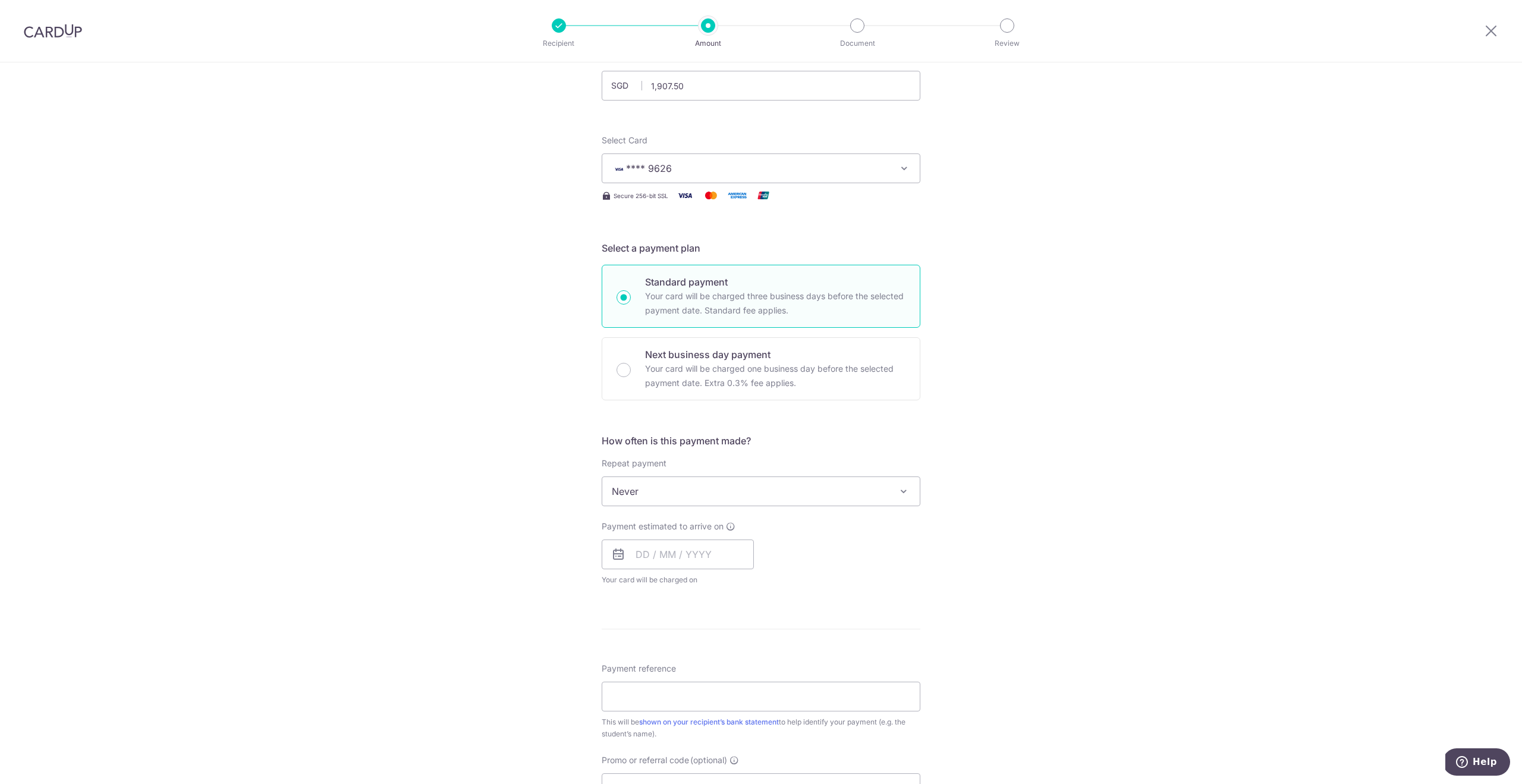
click at [677, 495] on span "Never" at bounding box center [761, 491] width 318 height 28
select select "5"
click at [664, 558] on input "text" at bounding box center [678, 554] width 152 height 30
click at [718, 661] on link "11" at bounding box center [721, 662] width 19 height 19
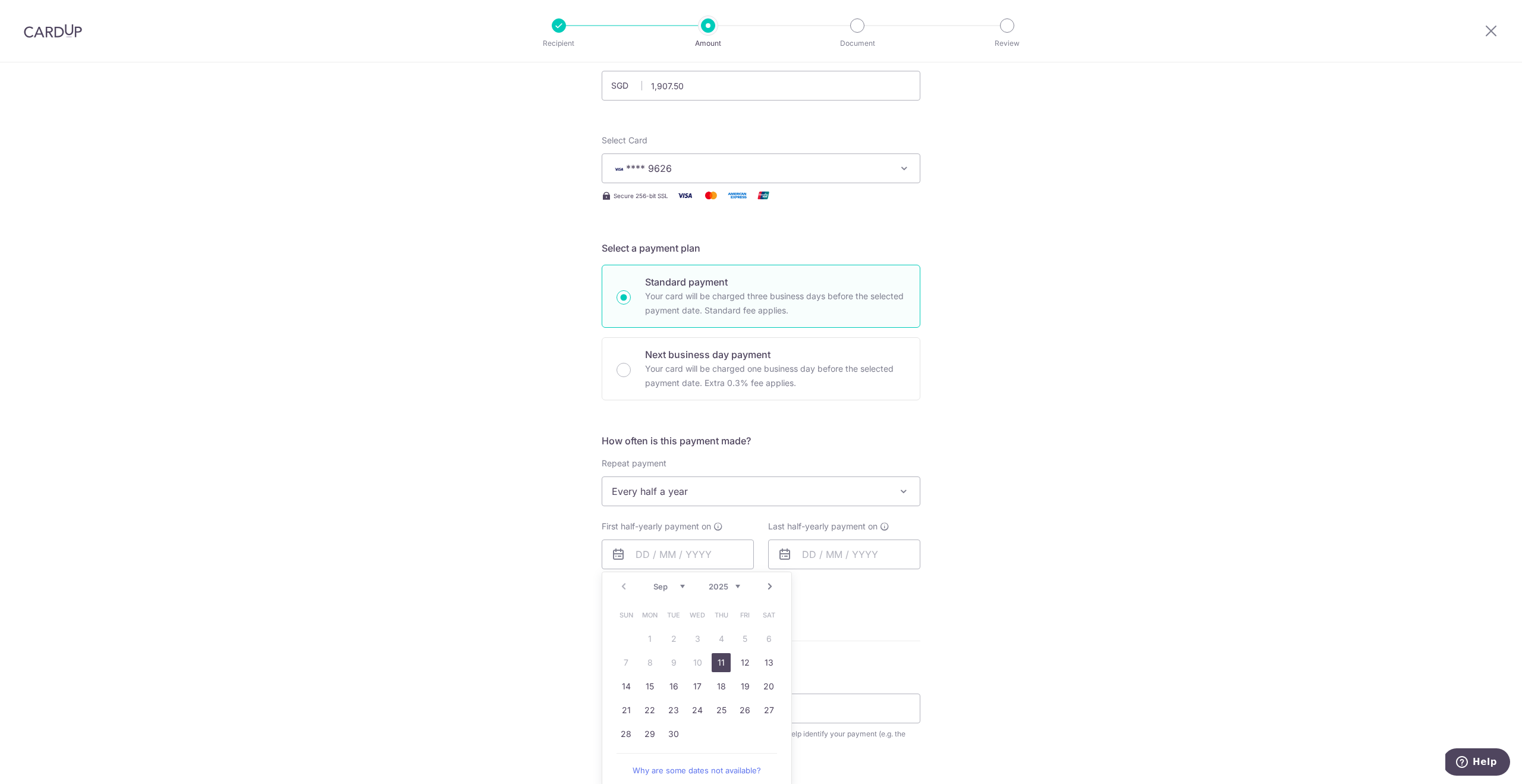
type input "11/09/2025"
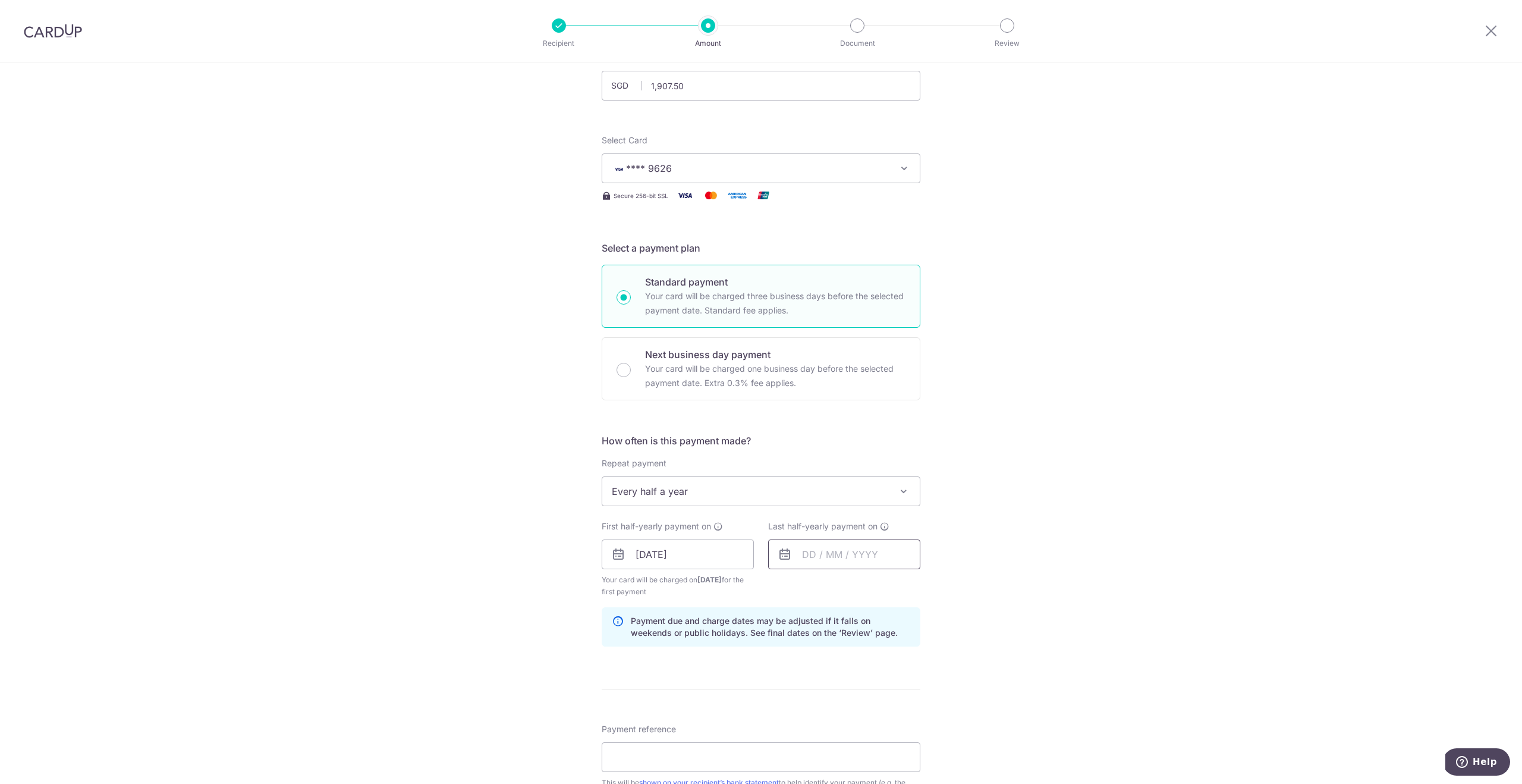
click at [832, 553] on input "text" at bounding box center [845, 554] width 152 height 30
click at [938, 586] on link "Next" at bounding box center [937, 586] width 15 height 15
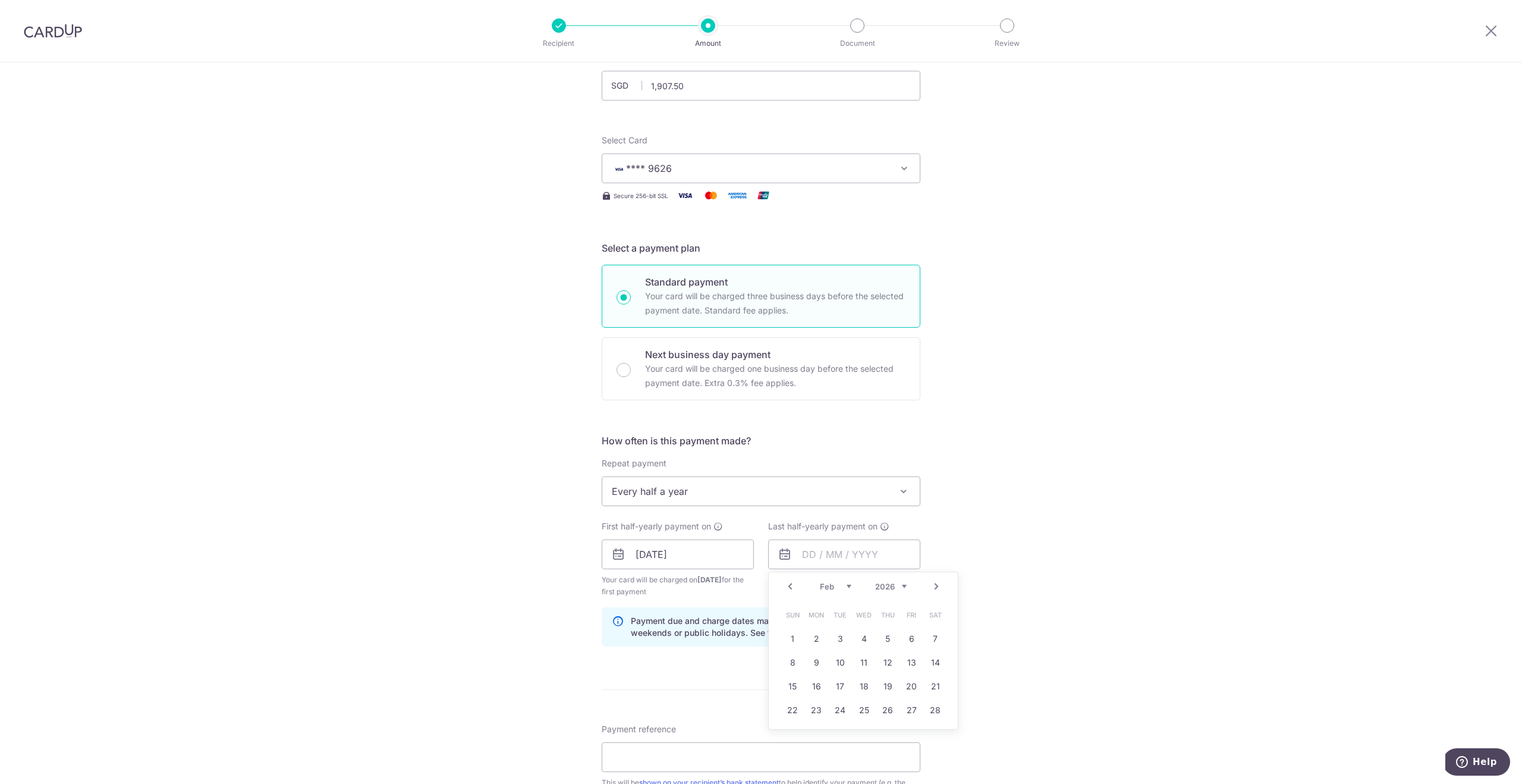
click at [938, 586] on link "Next" at bounding box center [937, 586] width 15 height 15
drag, startPoint x: 843, startPoint y: 727, endPoint x: 948, endPoint y: 679, distance: 115.5
click at [843, 727] on link "31" at bounding box center [840, 733] width 19 height 19
type input "31/03/2026"
click at [1126, 641] on div "Tell us more about your payment Enter payment amount SGD 1,907.50 1907.50 Selec…" at bounding box center [761, 542] width 1522 height 1136
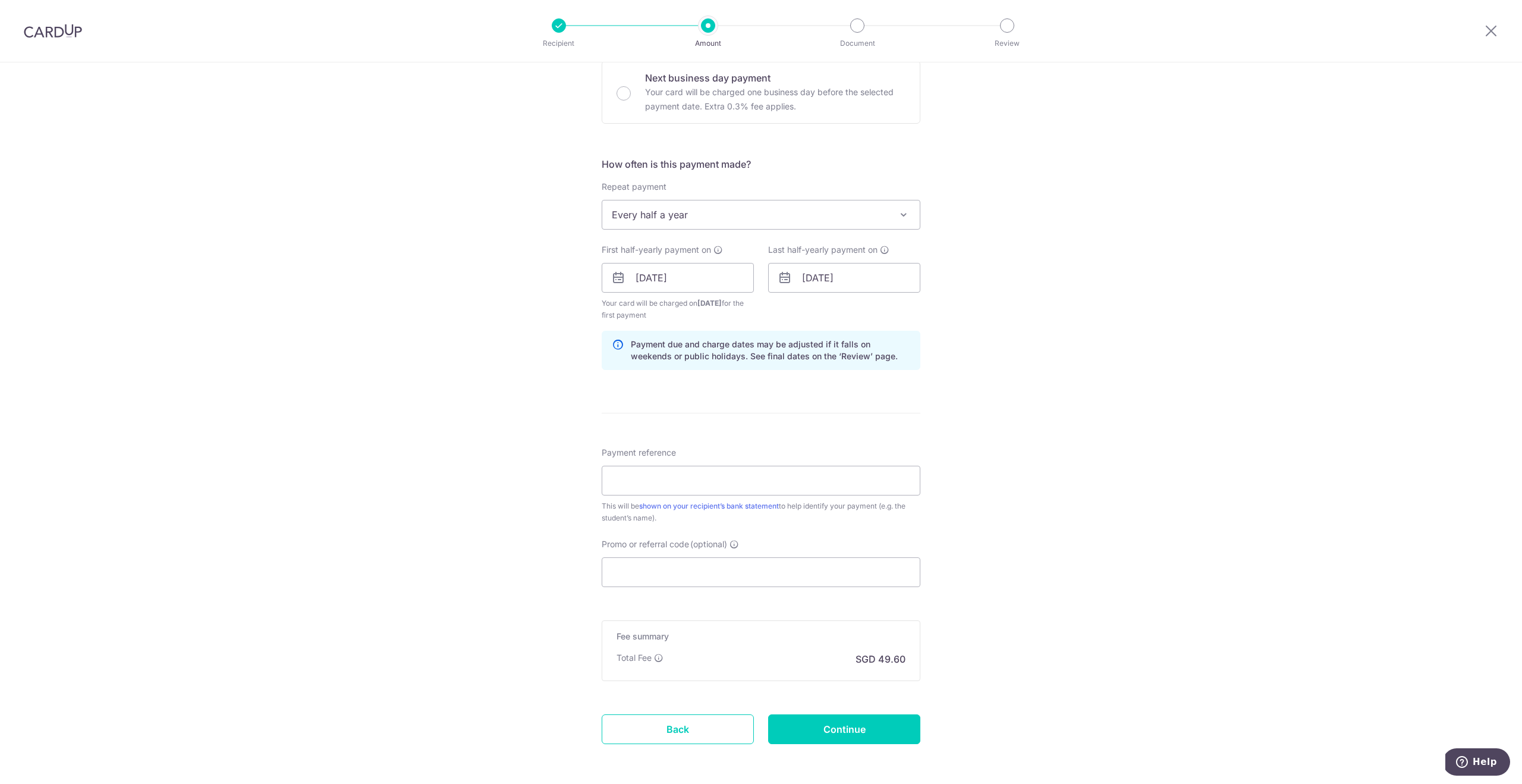
scroll to position [368, 0]
click at [648, 482] on input "Payment reference" at bounding box center [761, 477] width 319 height 30
type input "Candice Lim Enrui P6.4 AY2026 Sec 1"
click at [689, 574] on input "Promo or referral code (optional)" at bounding box center [761, 569] width 319 height 30
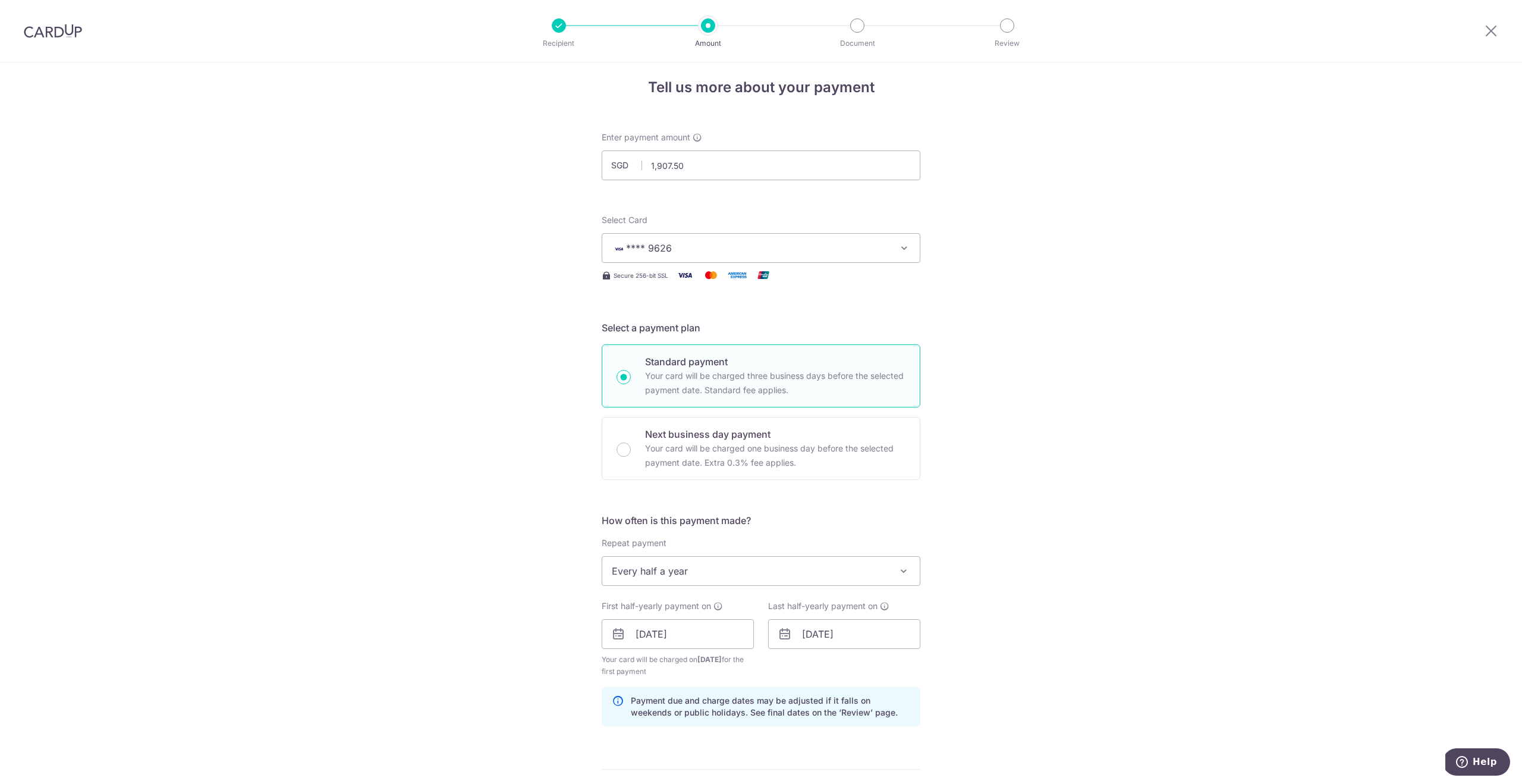
scroll to position [0, 0]
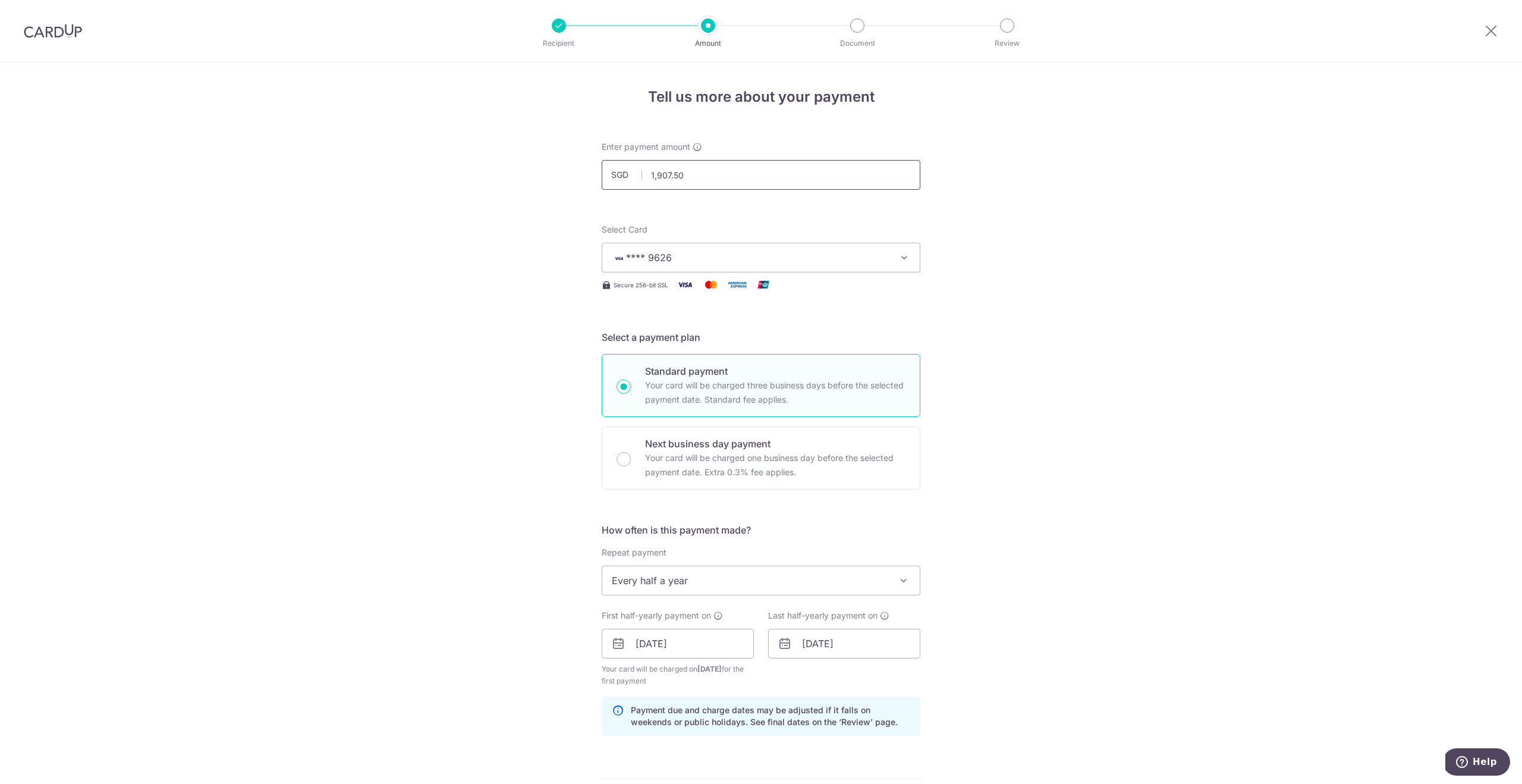
type input "ocbc18"
drag, startPoint x: 689, startPoint y: 172, endPoint x: 643, endPoint y: 173, distance: 46.0
click at [643, 173] on input "1,907.50" at bounding box center [761, 174] width 319 height 30
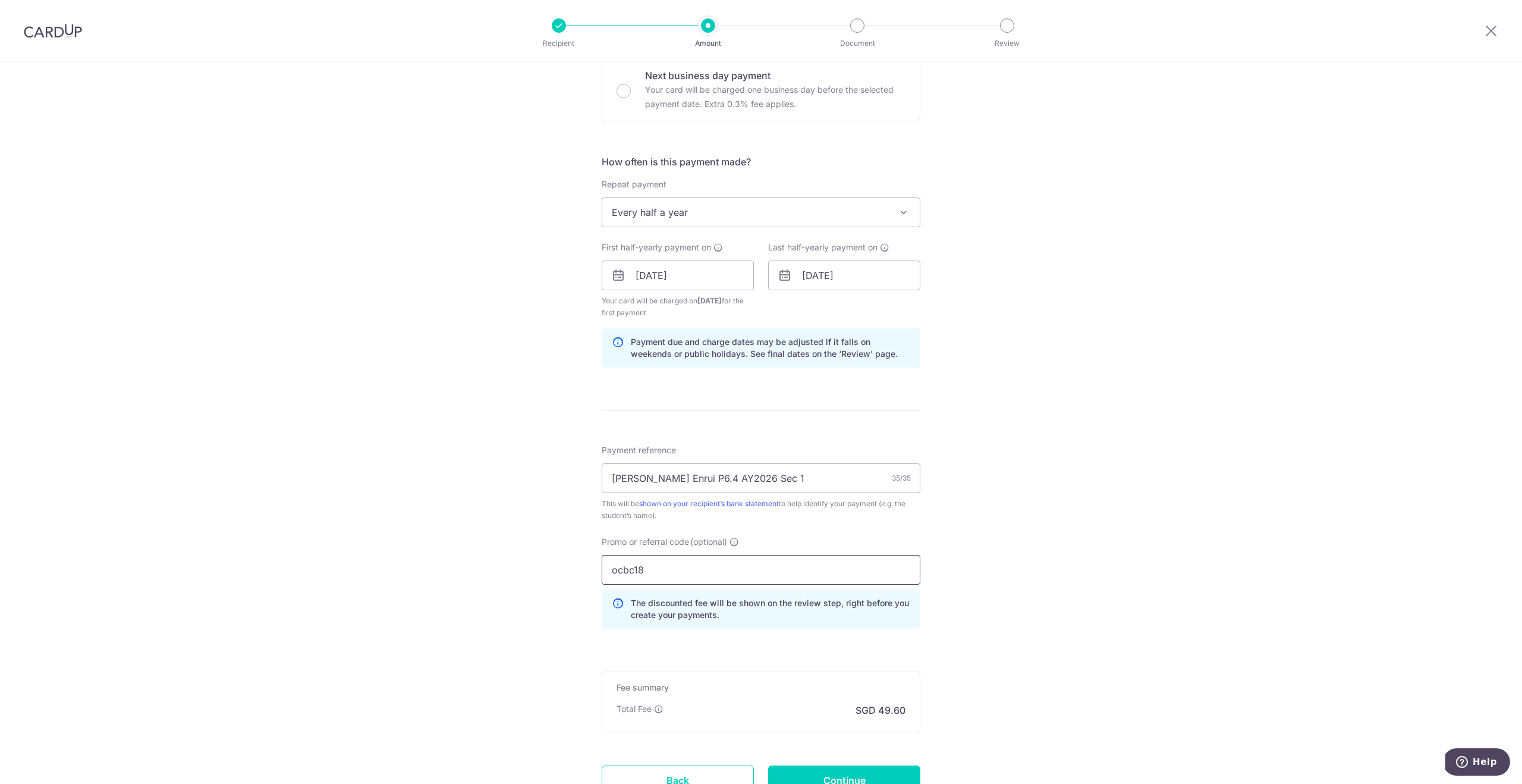
scroll to position [468, 0]
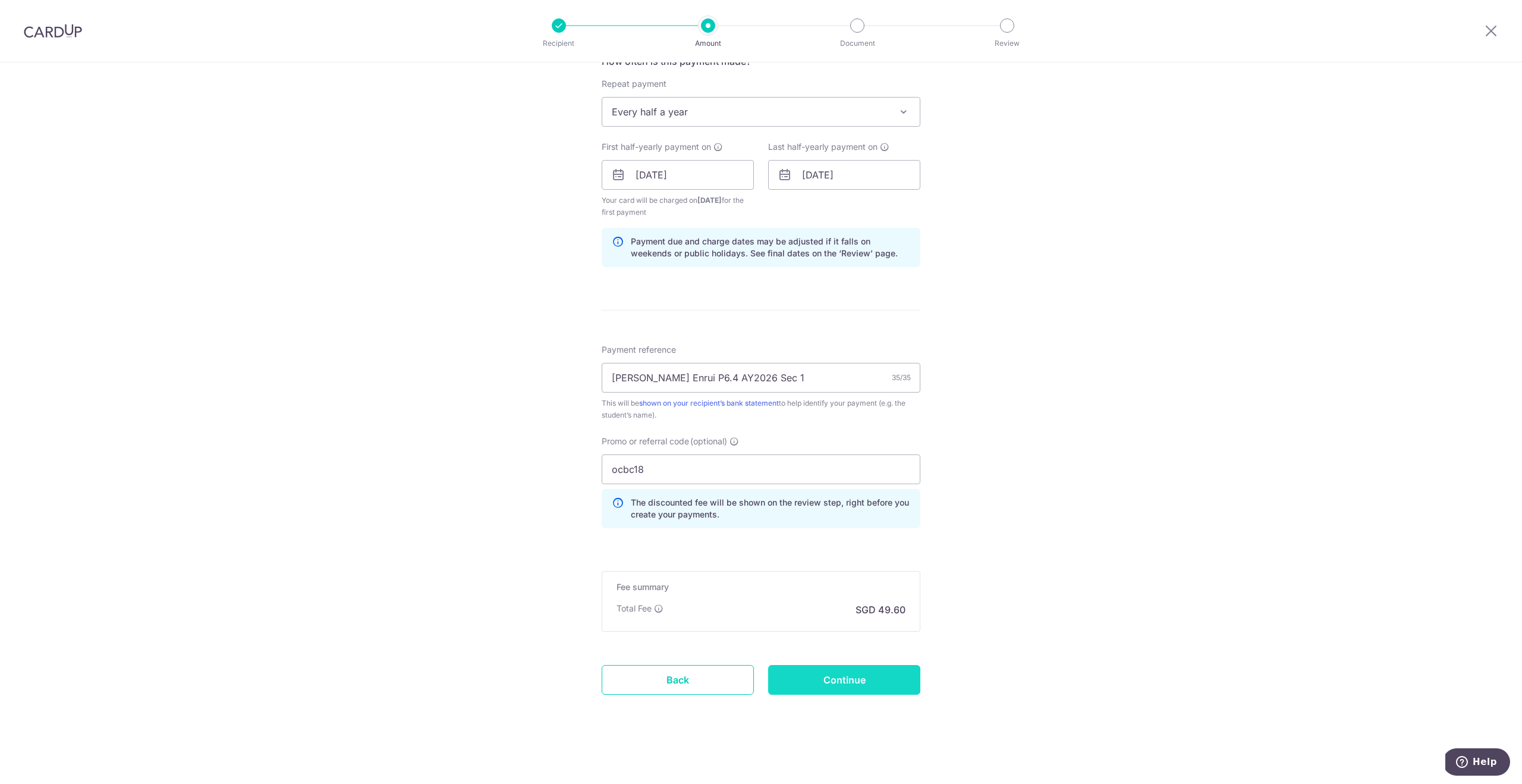
click at [830, 680] on input "Continue" at bounding box center [845, 680] width 152 height 30
type input "1,907.50"
type input "Create Schedule"
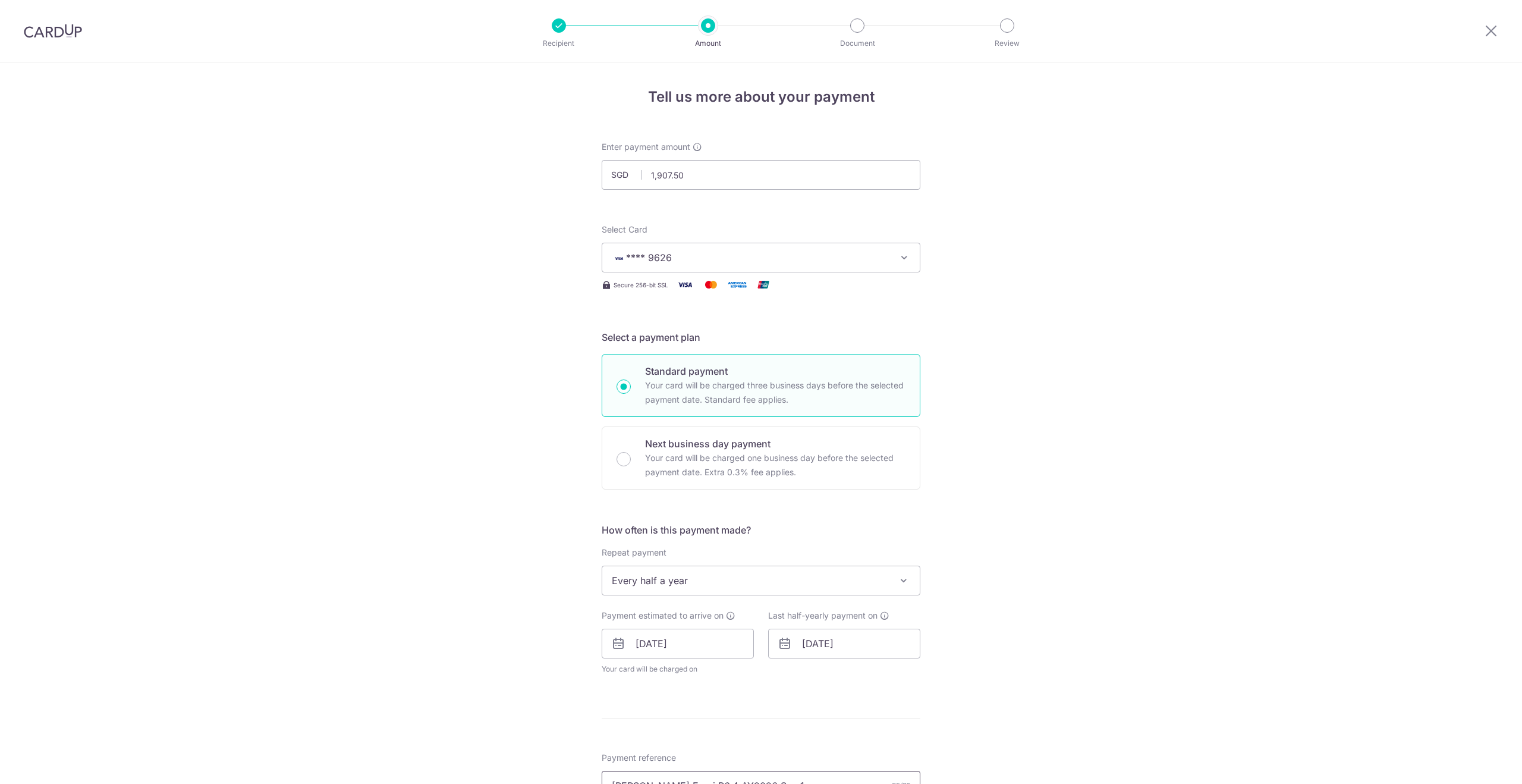
scroll to position [425, 0]
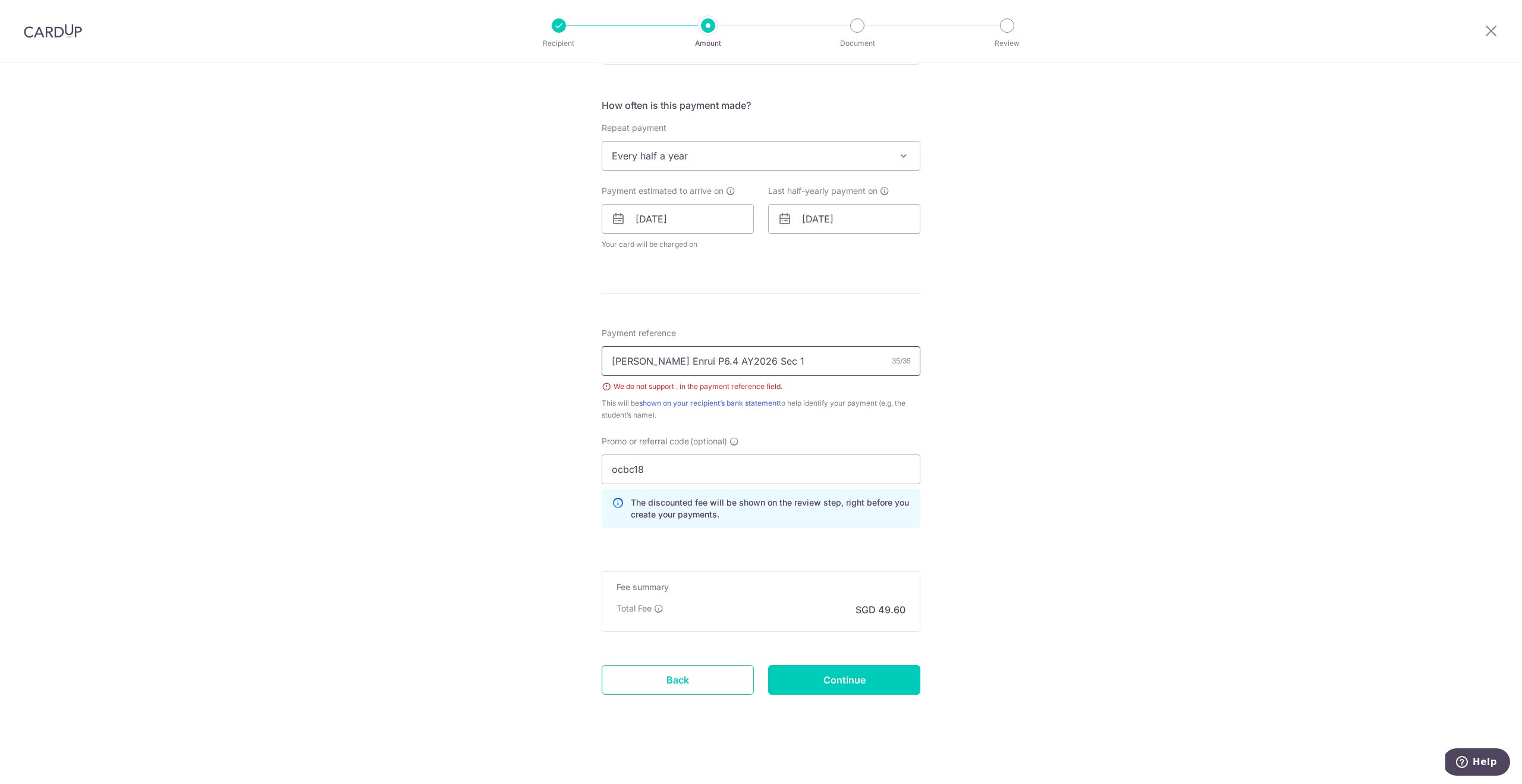
click at [708, 363] on input "Candice Lim Enrui P6.4 AY2026 Sec 1" at bounding box center [761, 360] width 319 height 30
type input "Candice Lim Enrui P64 AY2026 Sec 1"
click at [858, 681] on input "Continue" at bounding box center [845, 680] width 152 height 30
type input "Create Schedule"
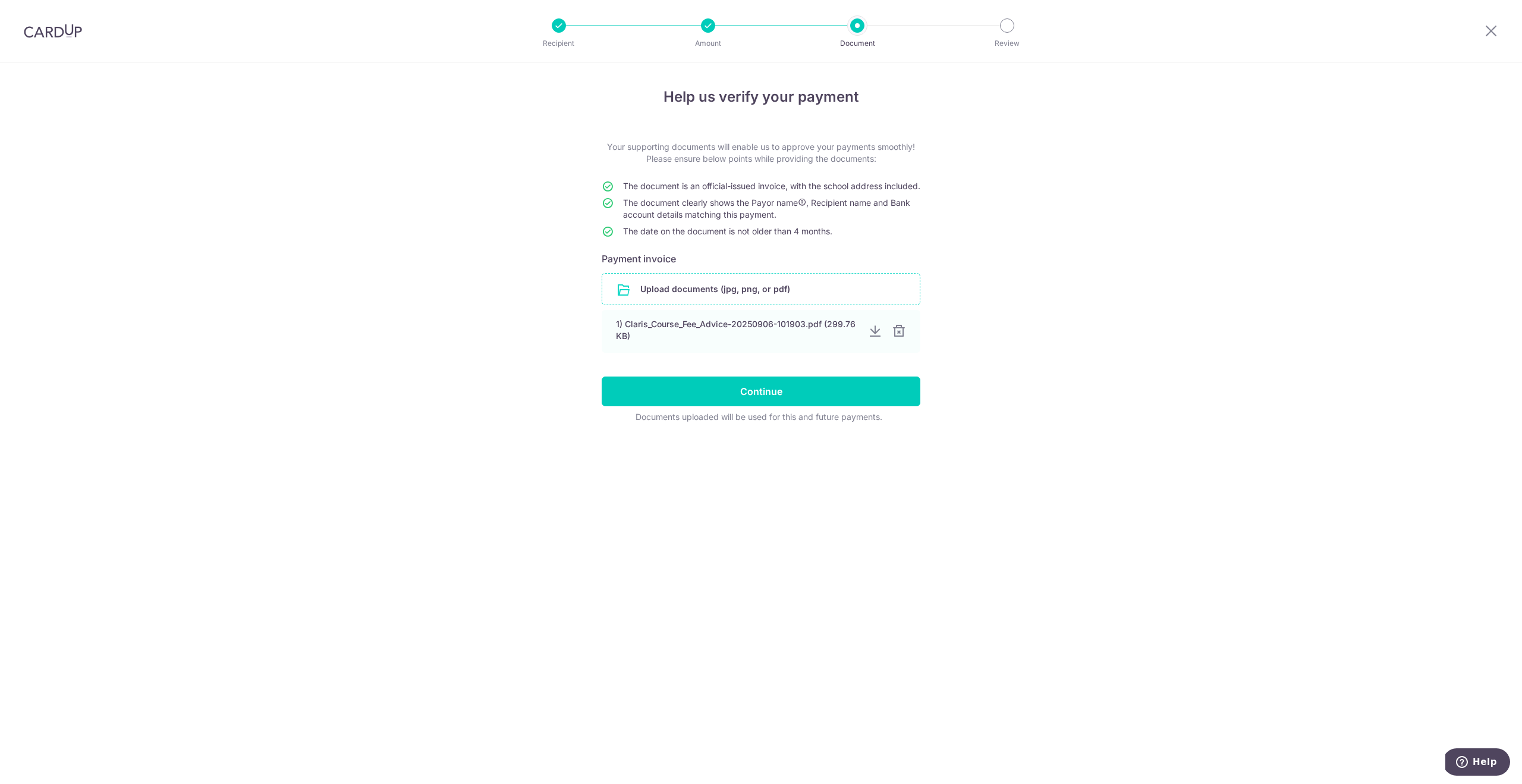
click at [705, 298] on input "file" at bounding box center [761, 289] width 318 height 31
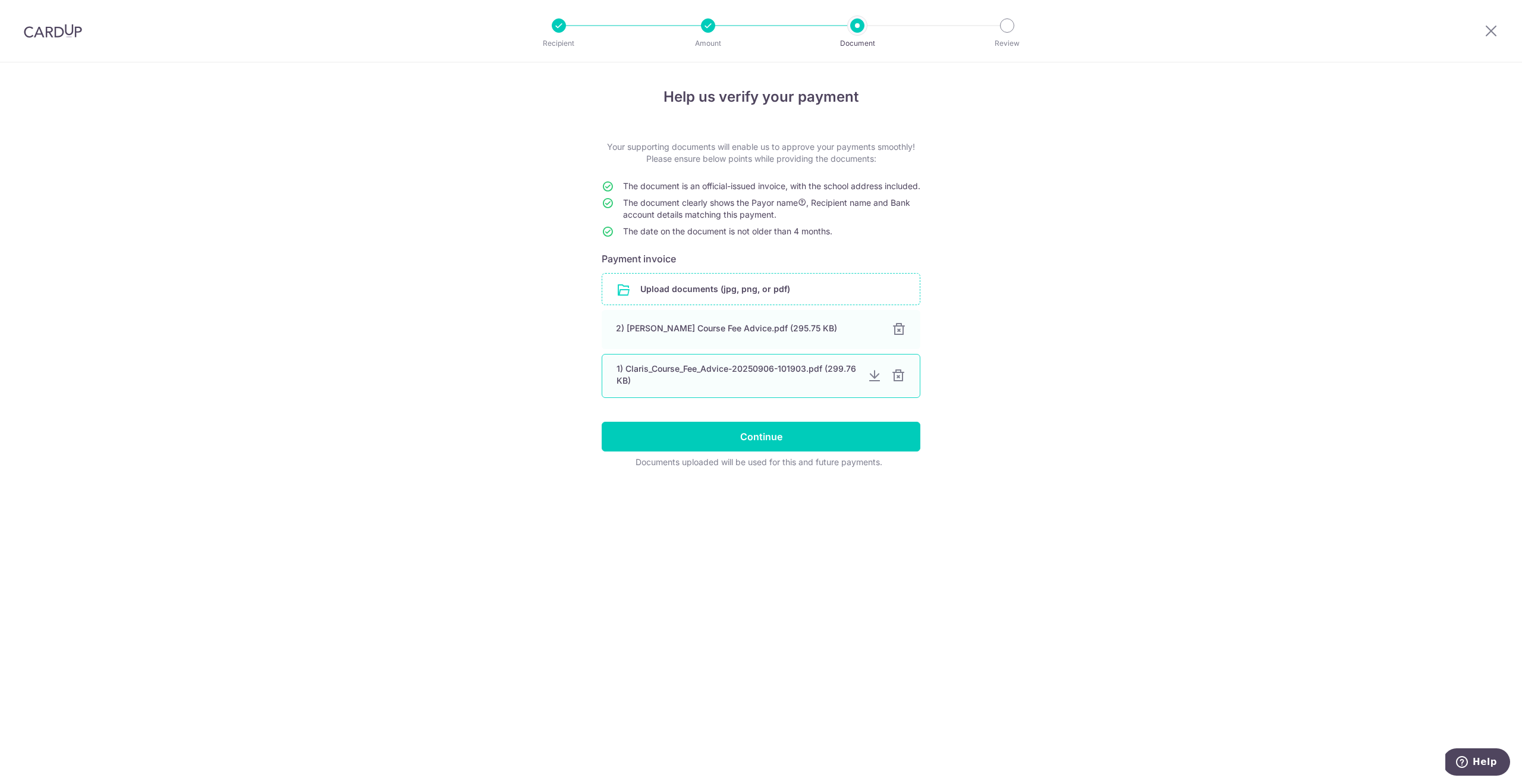
click at [899, 383] on div at bounding box center [898, 376] width 15 height 15
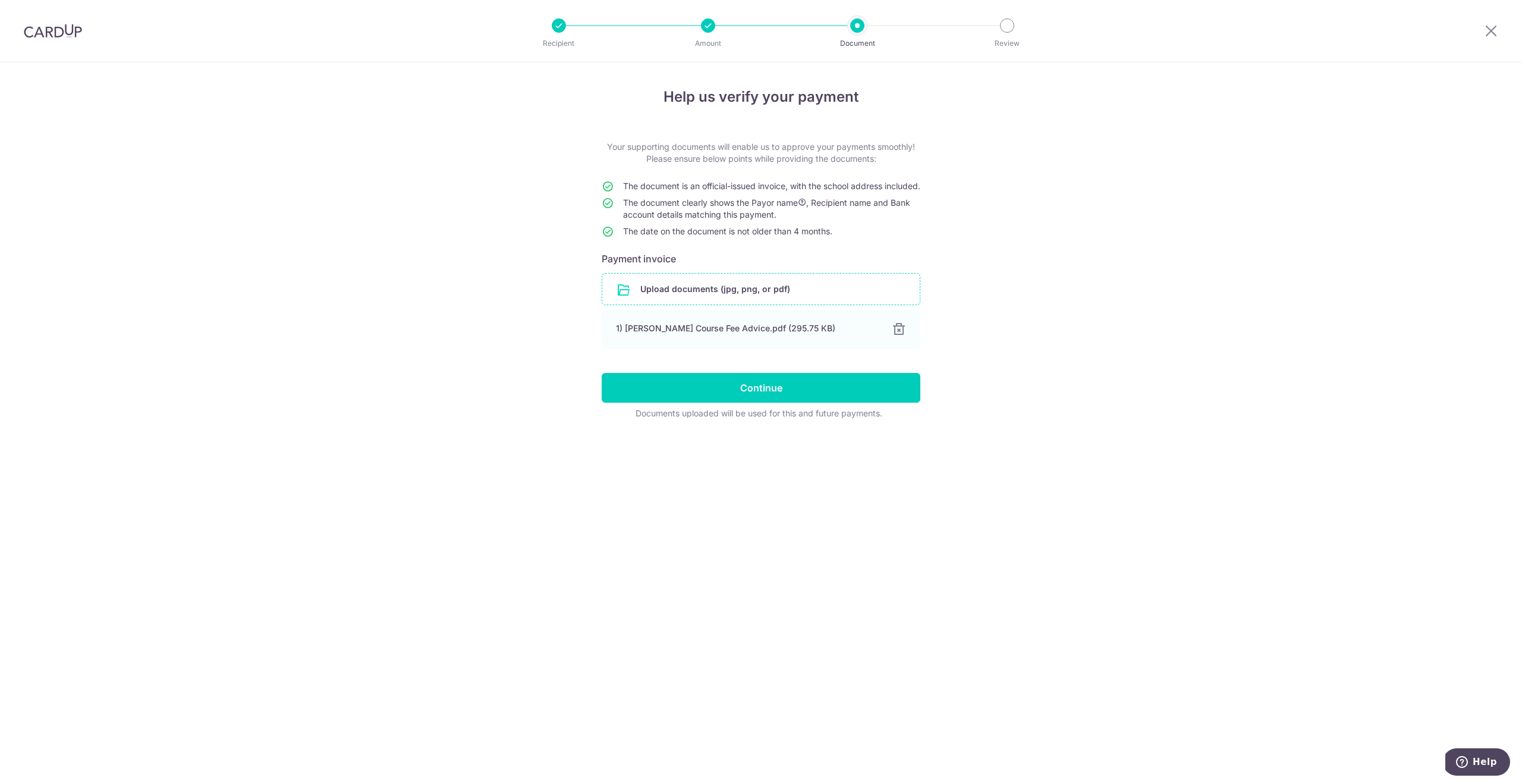
click at [779, 513] on div "Help us verify your payment Your supporting documents will enable us to approve…" at bounding box center [761, 423] width 1522 height 721
click at [736, 398] on input "Continue" at bounding box center [761, 387] width 319 height 30
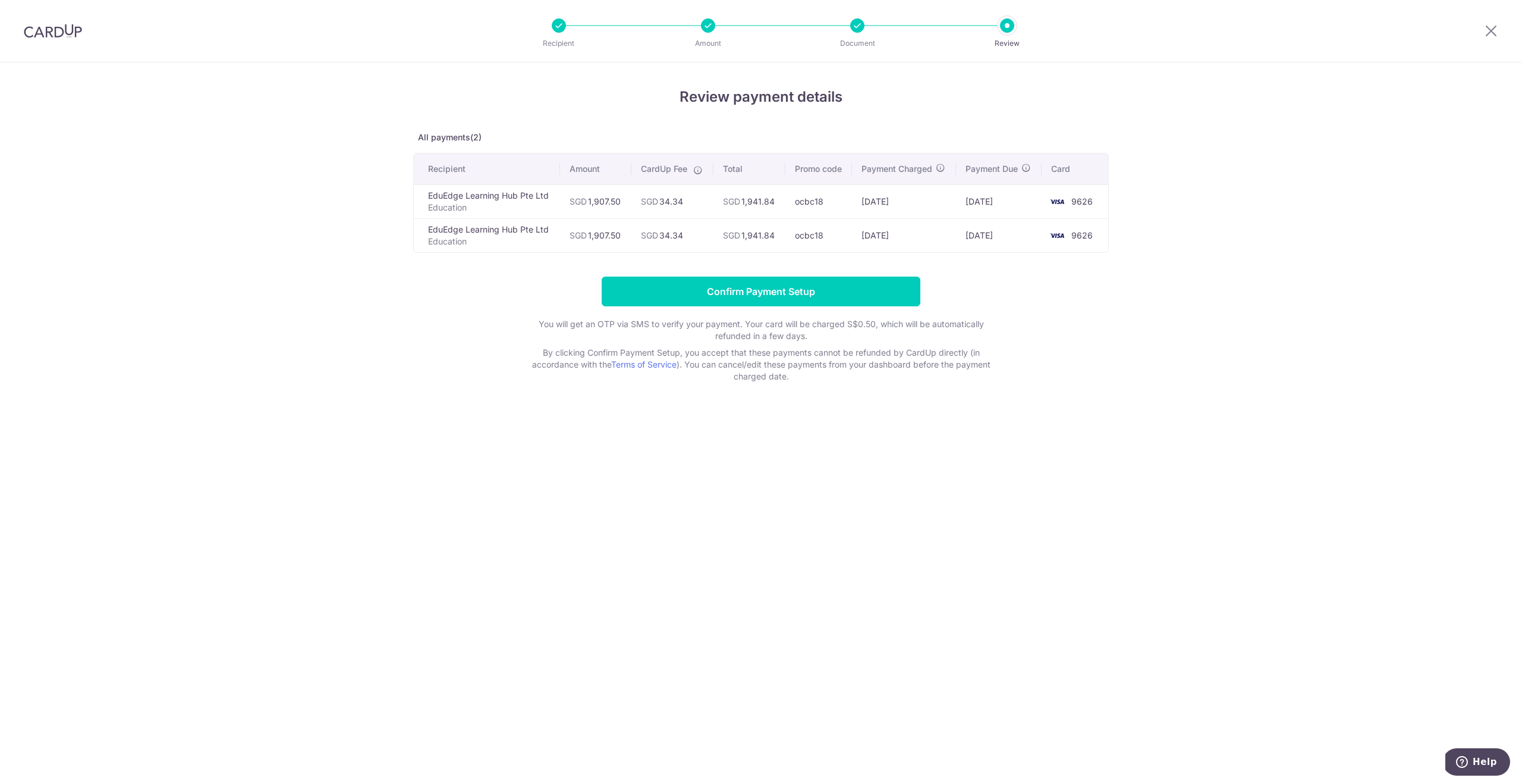
click at [673, 201] on td "SGD 34.34" at bounding box center [673, 201] width 82 height 34
copy td "34.34"
click at [777, 290] on input "Confirm Payment Setup" at bounding box center [761, 291] width 319 height 30
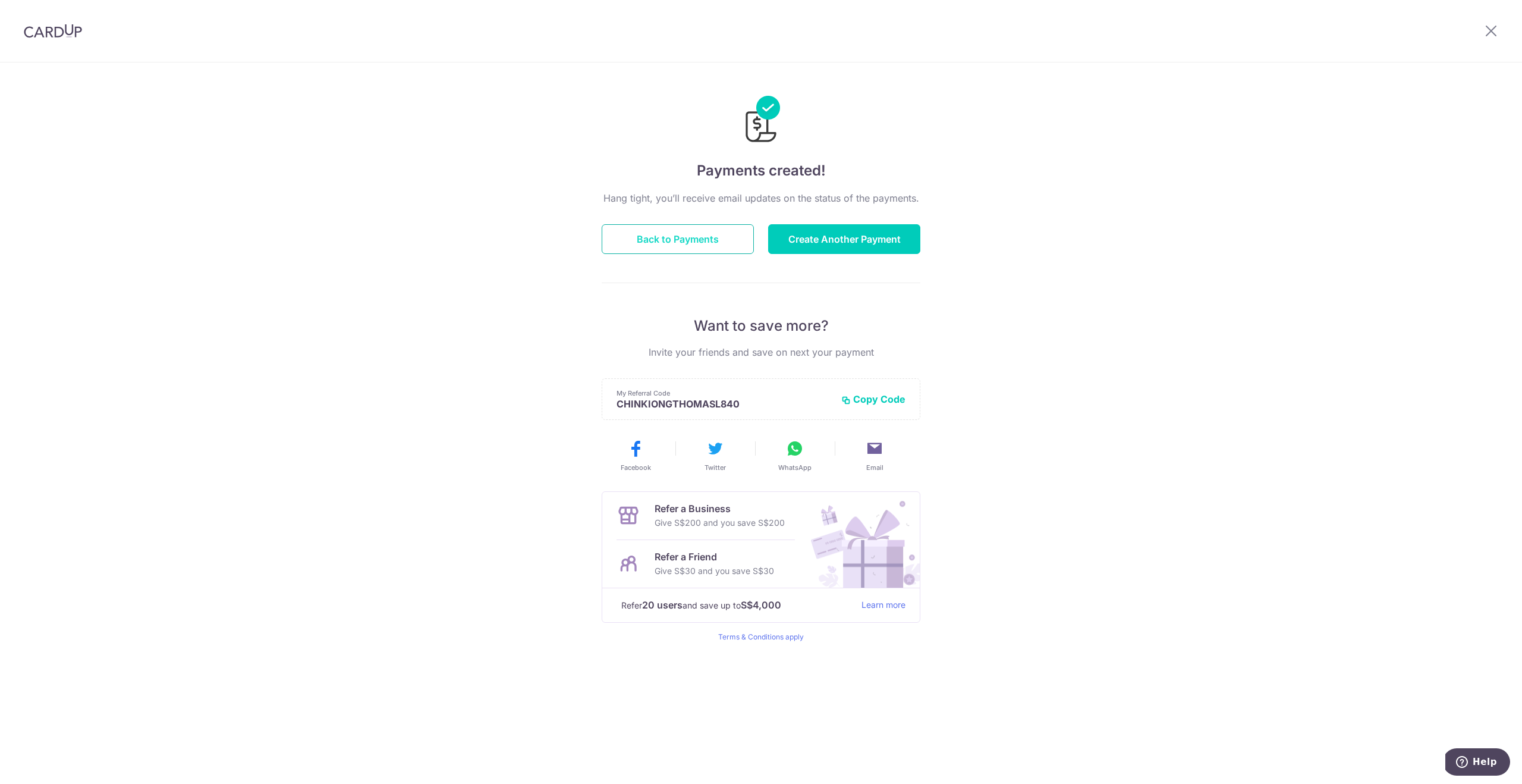
click at [692, 242] on button "Back to Payments" at bounding box center [678, 239] width 152 height 30
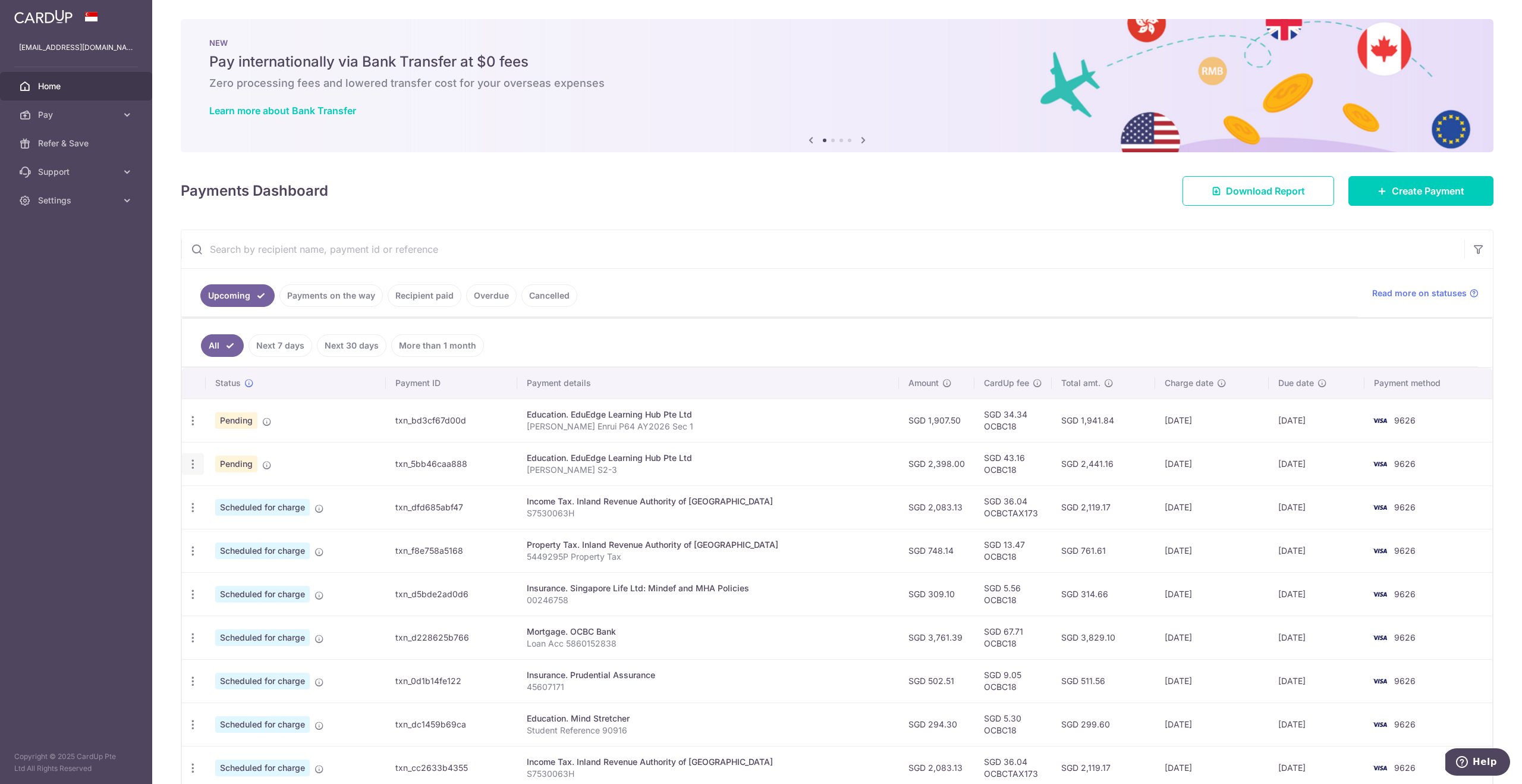
click at [194, 466] on icon "button" at bounding box center [193, 465] width 13 height 13
click at [254, 497] on span "Update payment" at bounding box center [256, 496] width 81 height 15
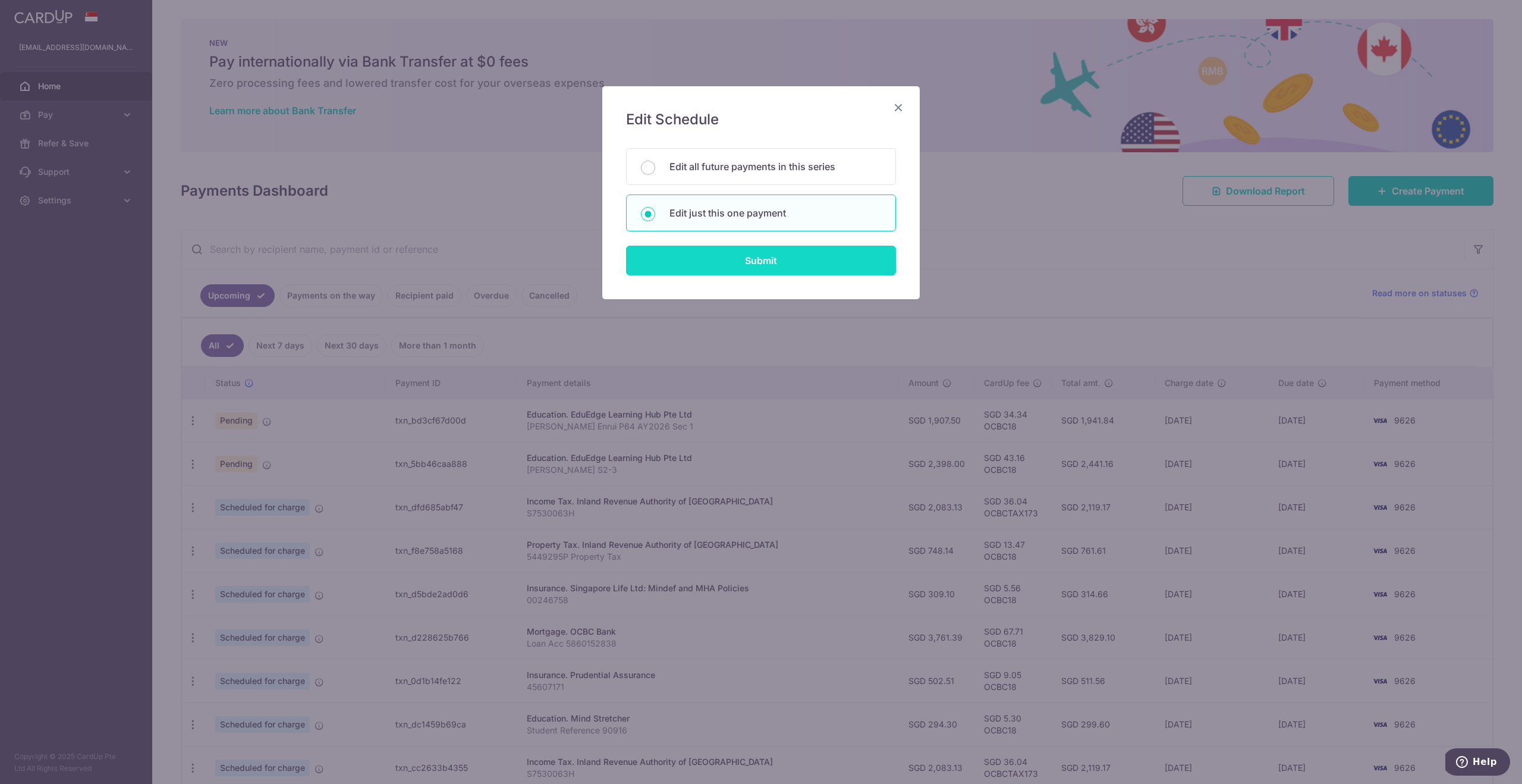
click at [770, 260] on input "Submit" at bounding box center [761, 260] width 270 height 30
radio input "true"
type input "2,398.00"
type input "11/09/2025"
type input "Claris Lim Xinrui S2-3"
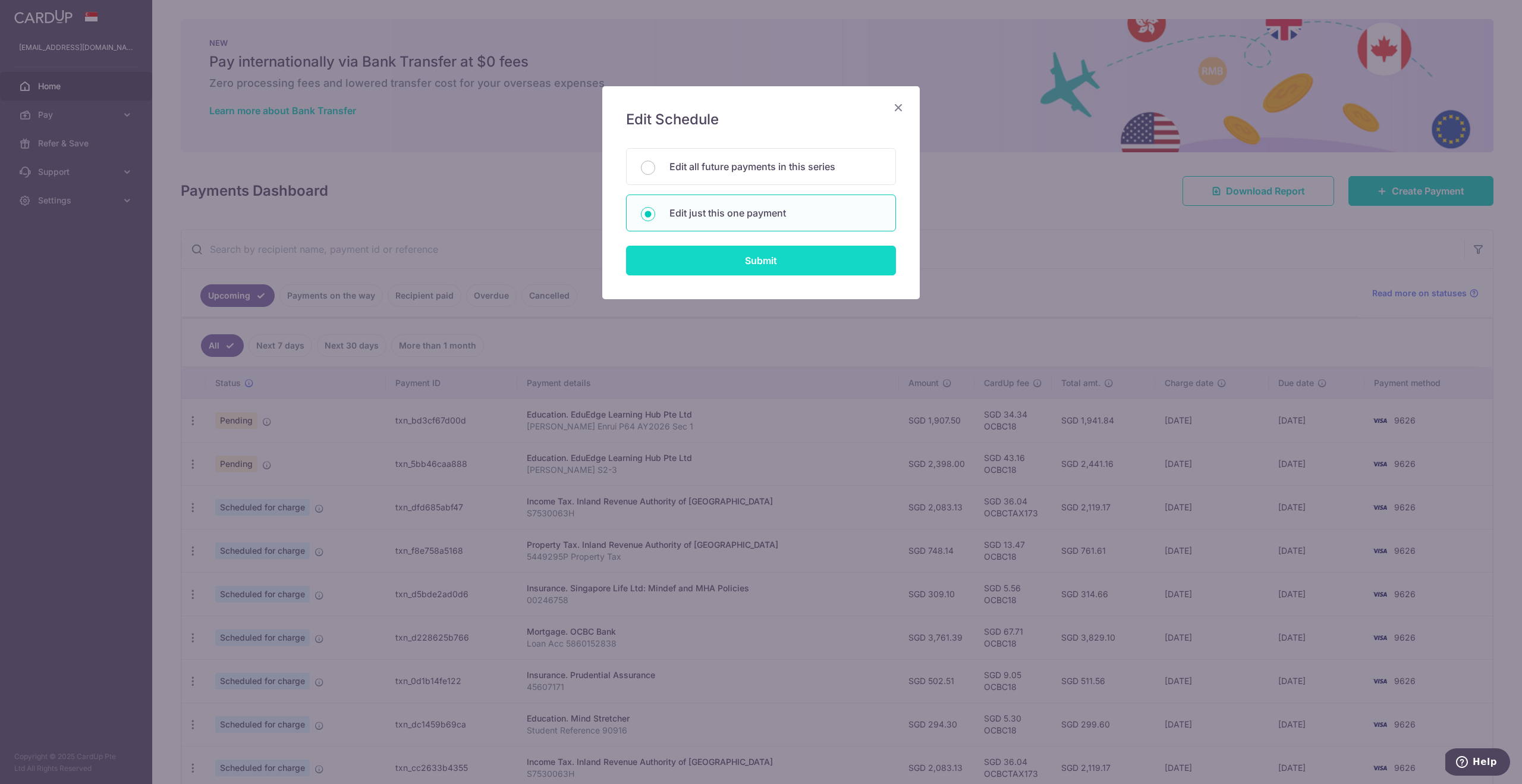
type input "OCBC18"
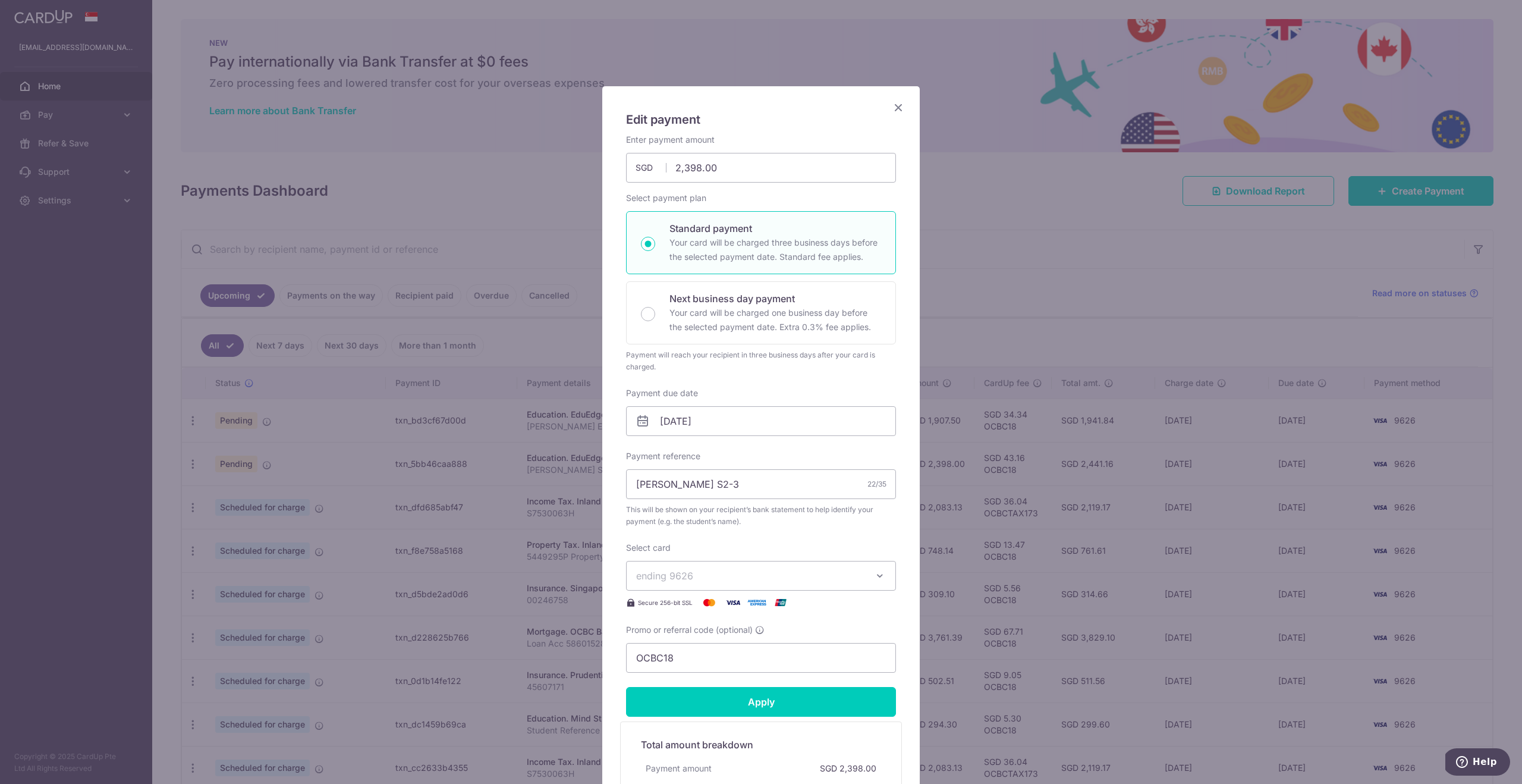
click at [898, 106] on icon "Close" at bounding box center [898, 107] width 15 height 15
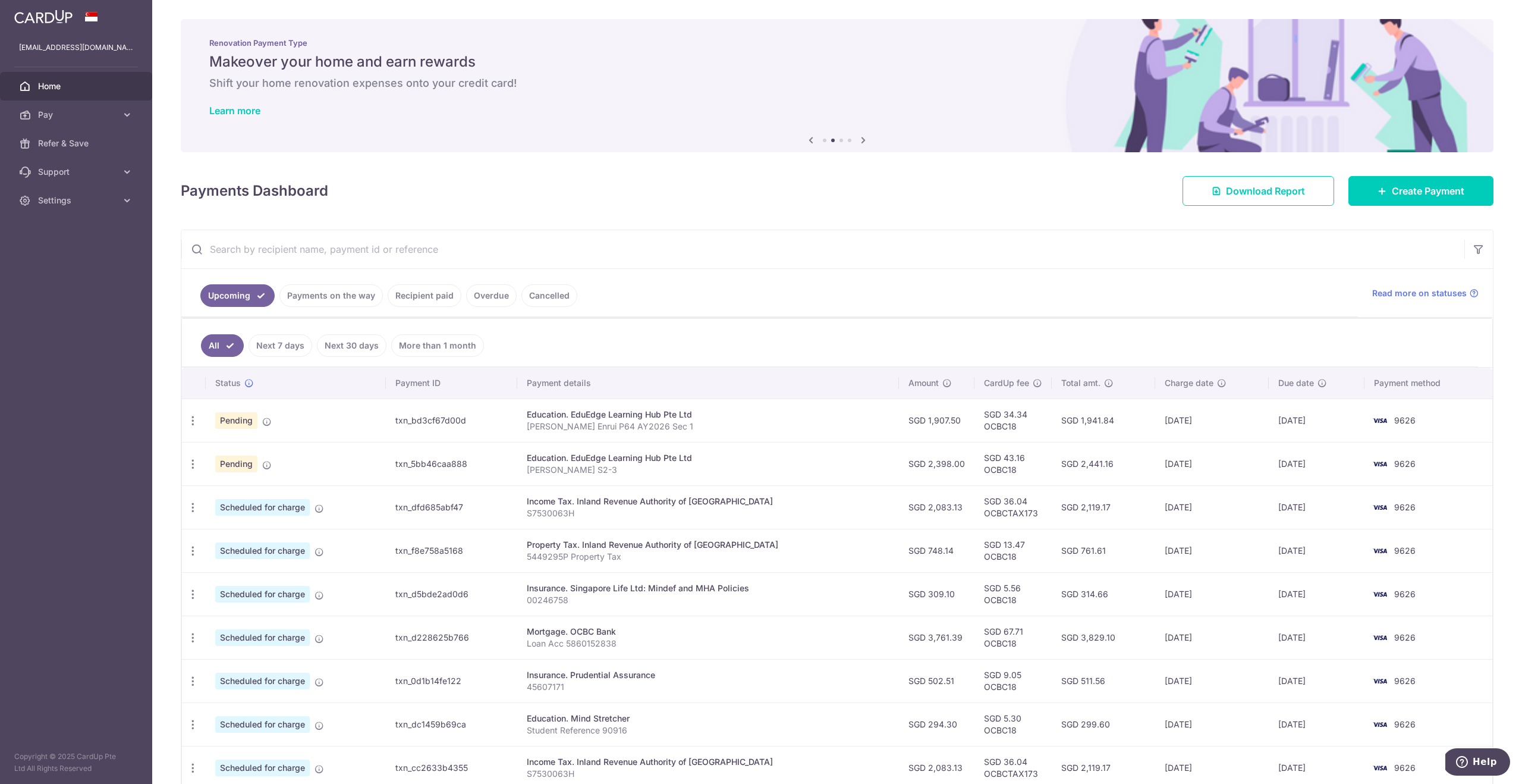
click at [399, 459] on td "txn_5bb46caa888" at bounding box center [451, 464] width 131 height 44
drag, startPoint x: 444, startPoint y: 465, endPoint x: 589, endPoint y: 464, distance: 145.0
click at [444, 465] on td "txn_5bb46caa888" at bounding box center [451, 464] width 131 height 44
click at [592, 464] on p "Claris Lim Xinrui S2-3" at bounding box center [709, 469] width 363 height 12
